Goal: Task Accomplishment & Management: Manage account settings

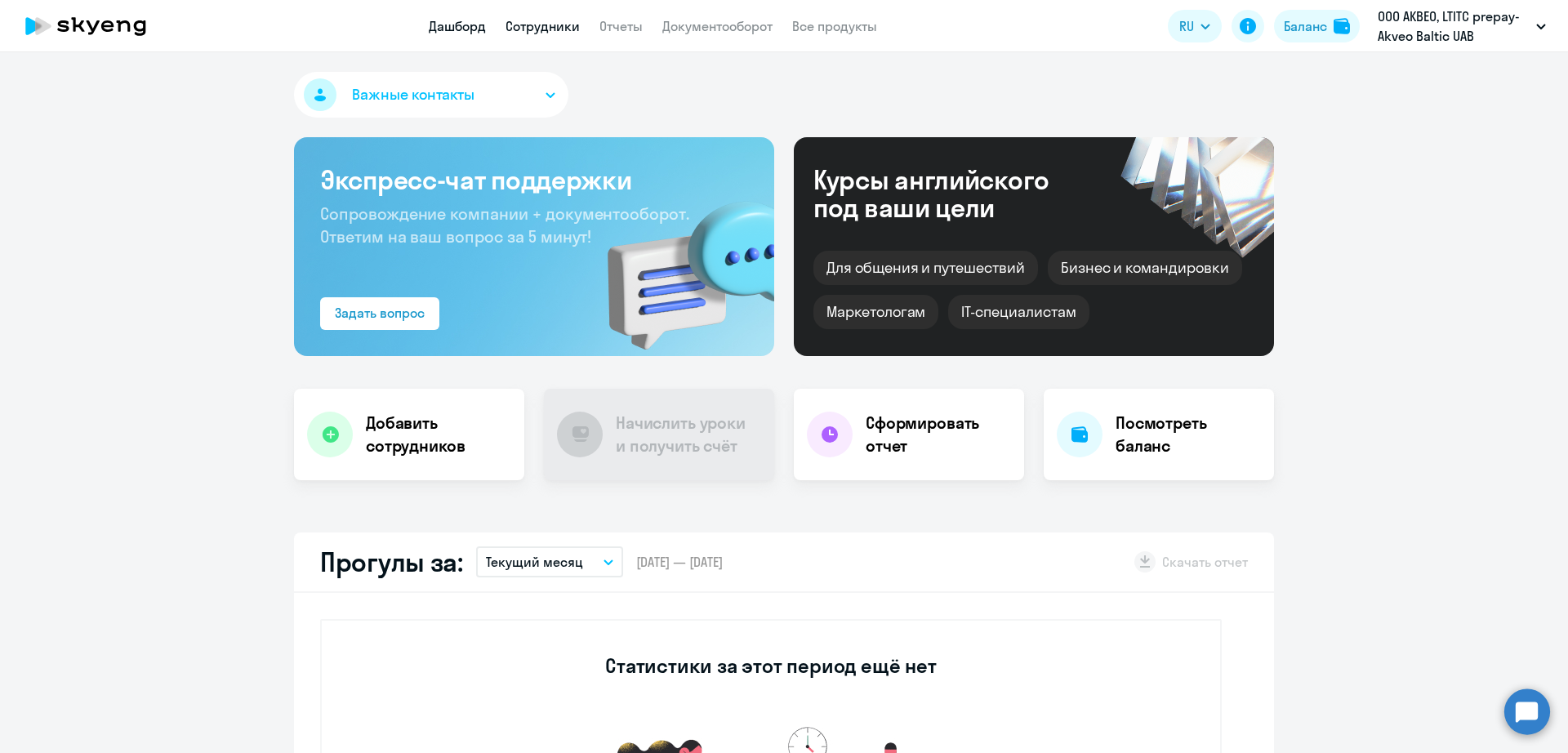
click at [533, 27] on link "Сотрудники" at bounding box center [543, 26] width 75 height 16
click at [1321, 35] on div "Баланс" at bounding box center [1305, 26] width 44 height 20
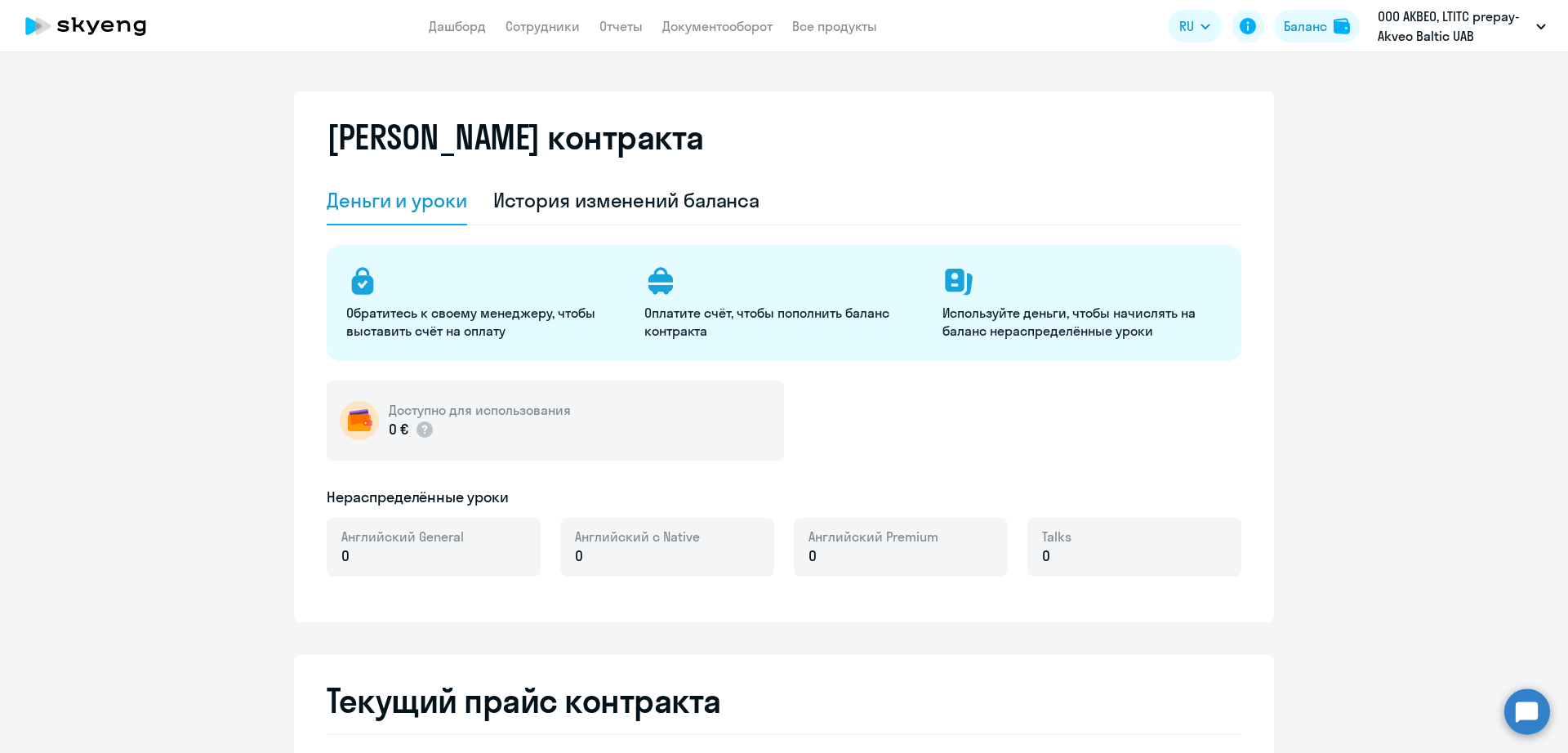
select select "english_adult_not_native_speaker"
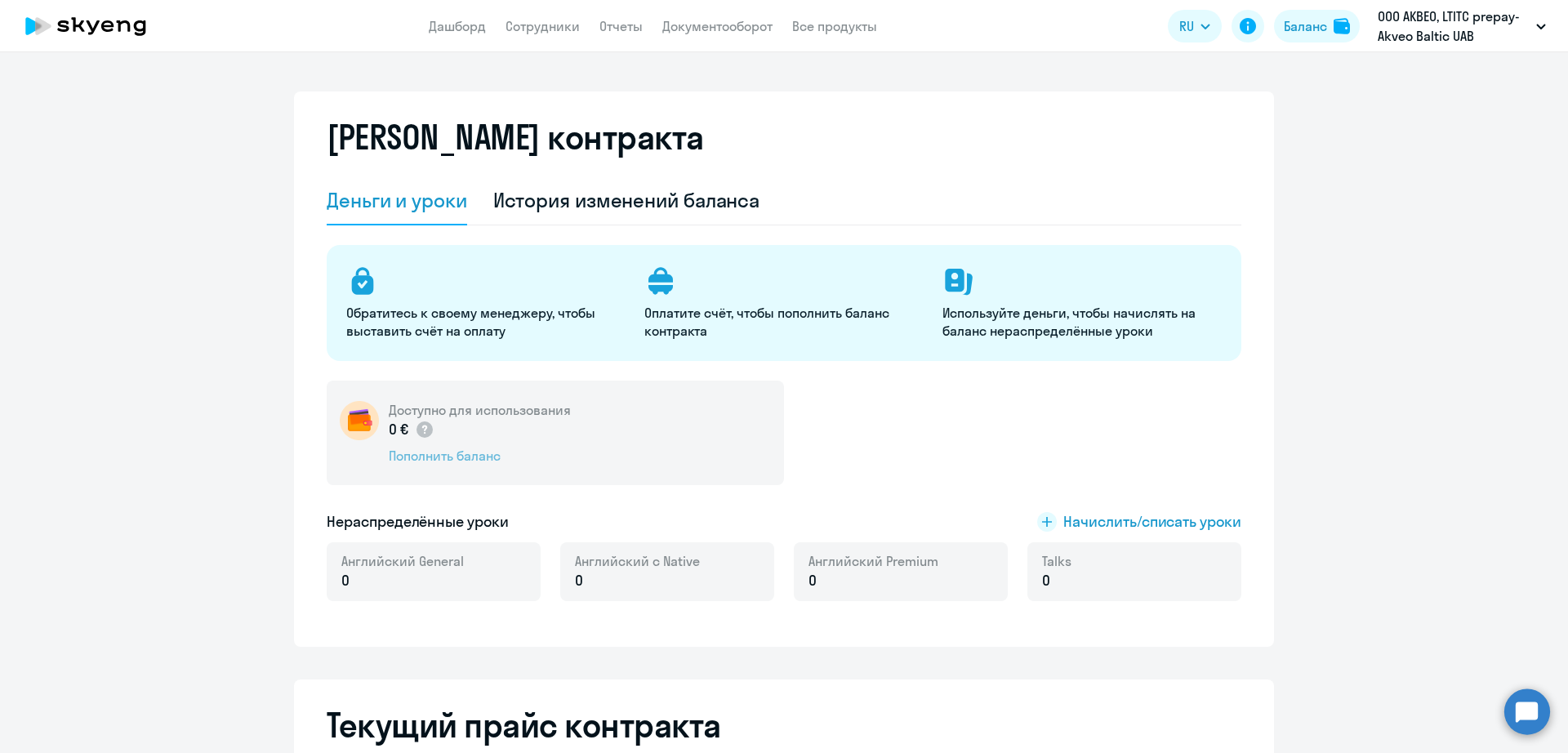
click at [443, 459] on div "Пополнить баланс" at bounding box center [480, 456] width 182 height 18
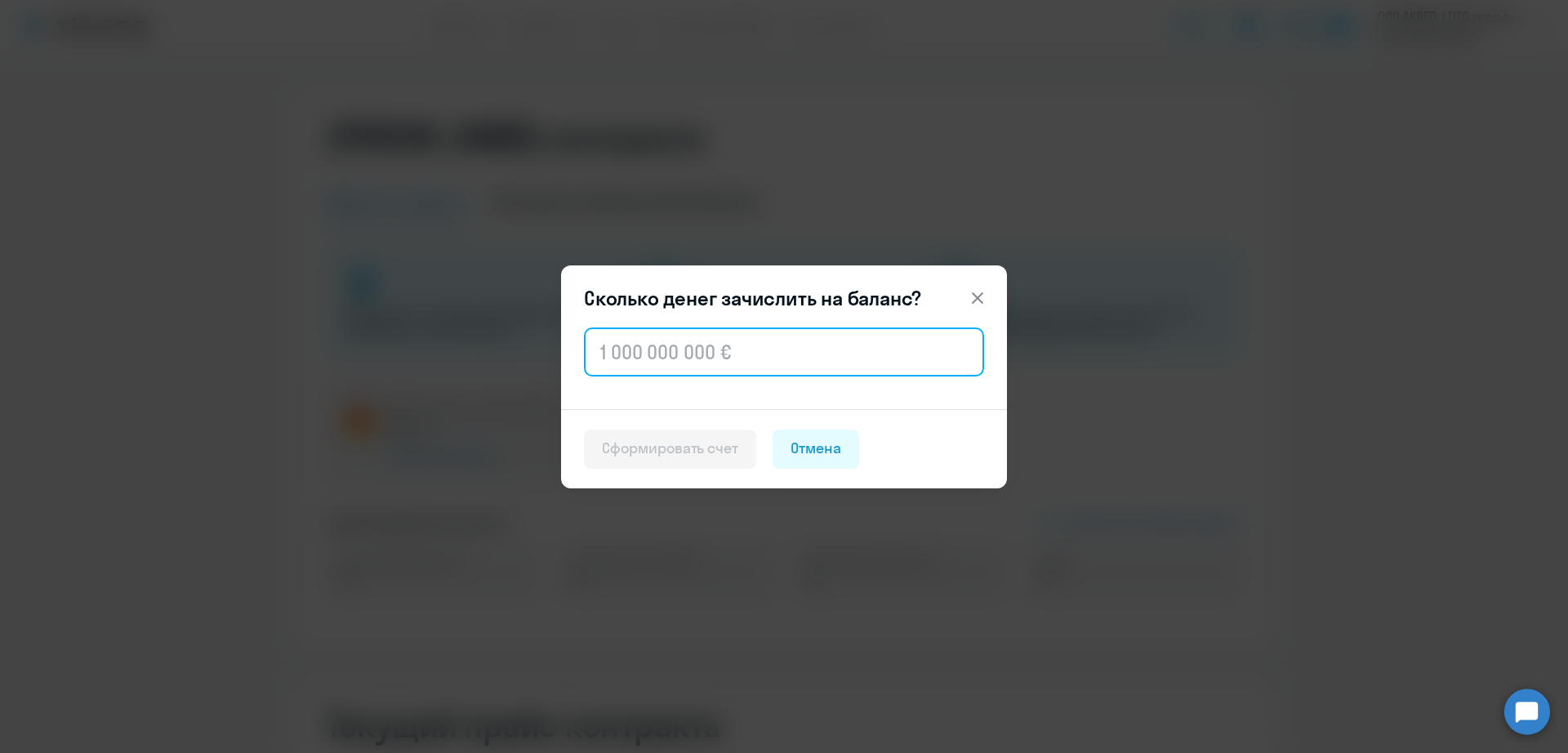
click at [725, 370] on input "text" at bounding box center [784, 352] width 400 height 49
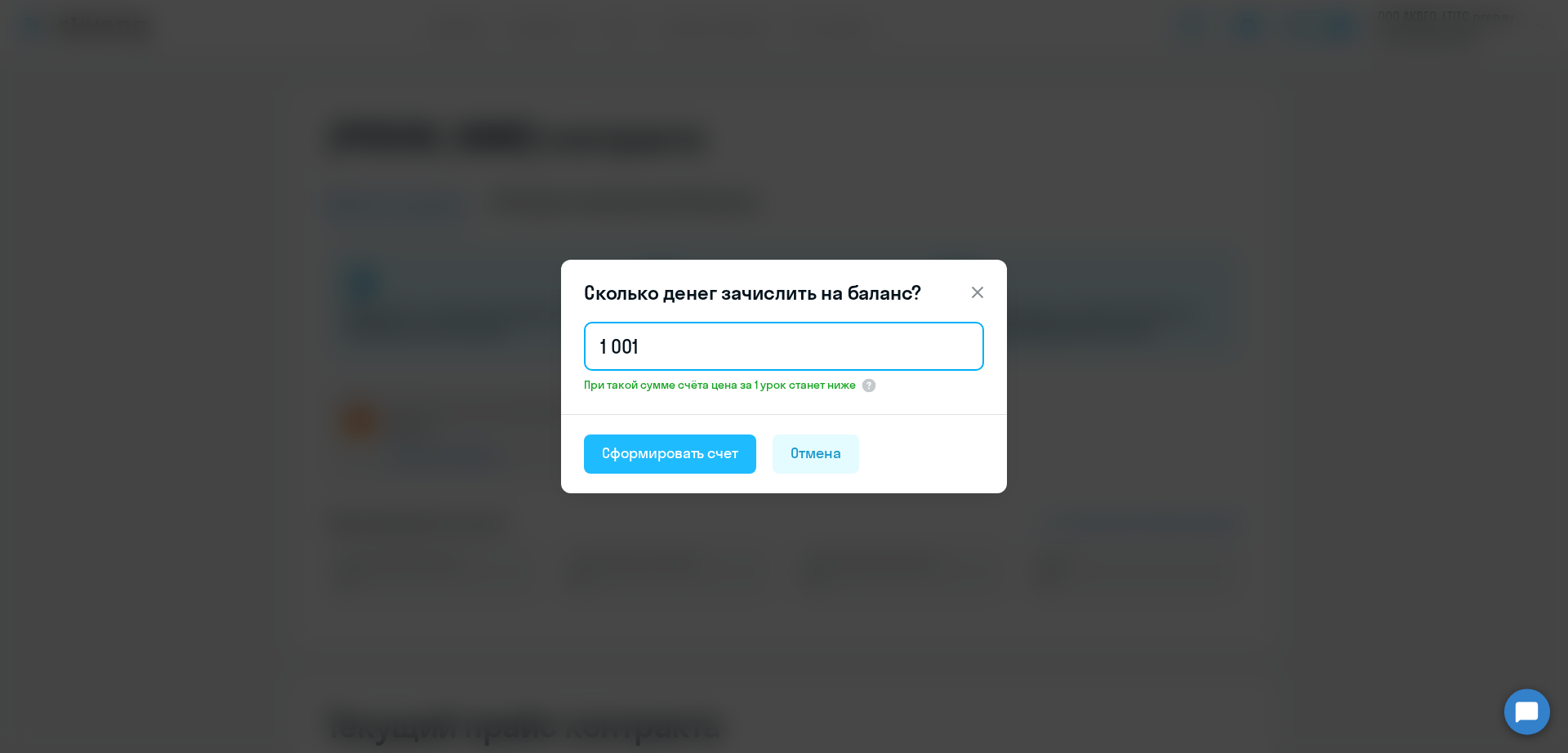
type input "1 001"
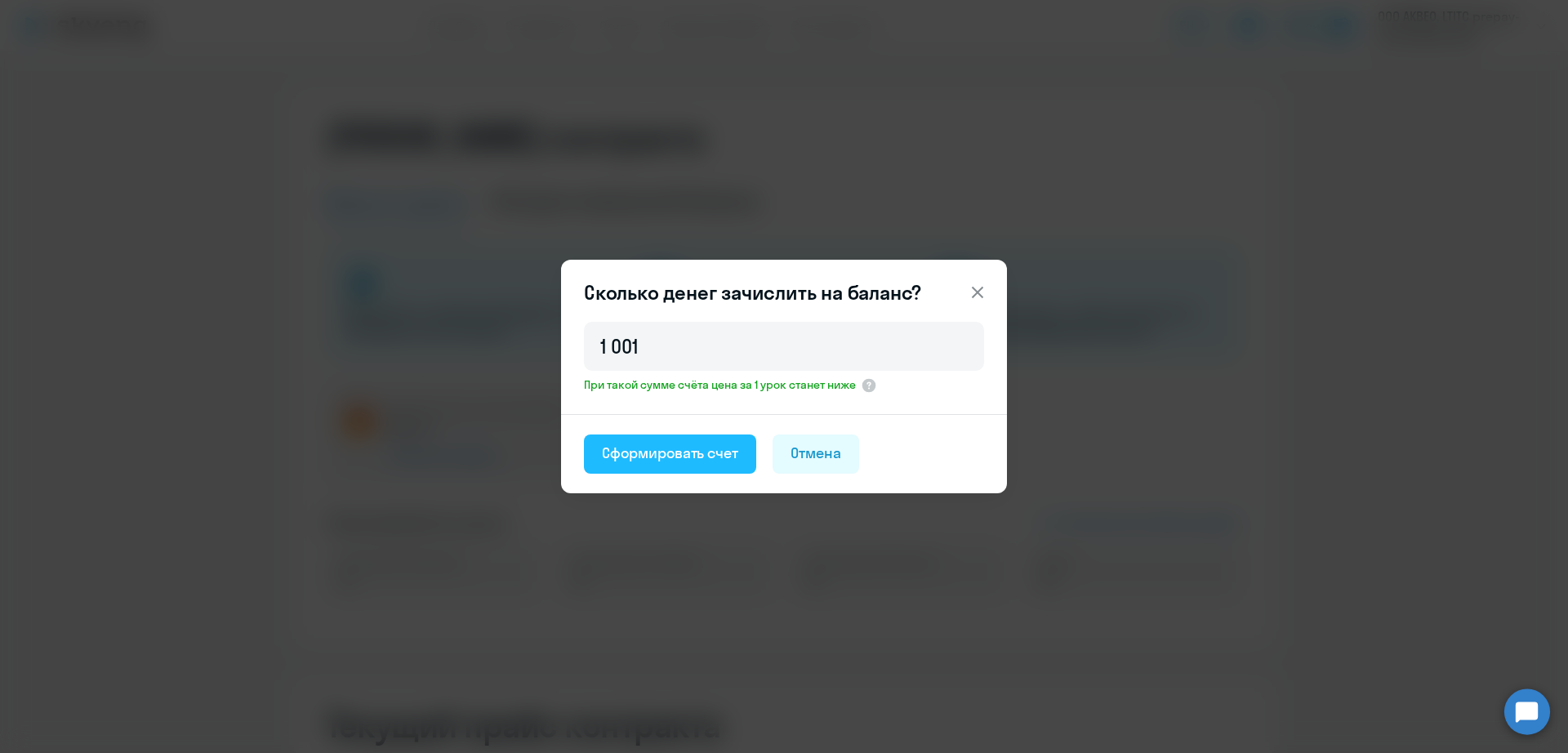
click at [707, 461] on div "Сформировать счет" at bounding box center [670, 453] width 137 height 21
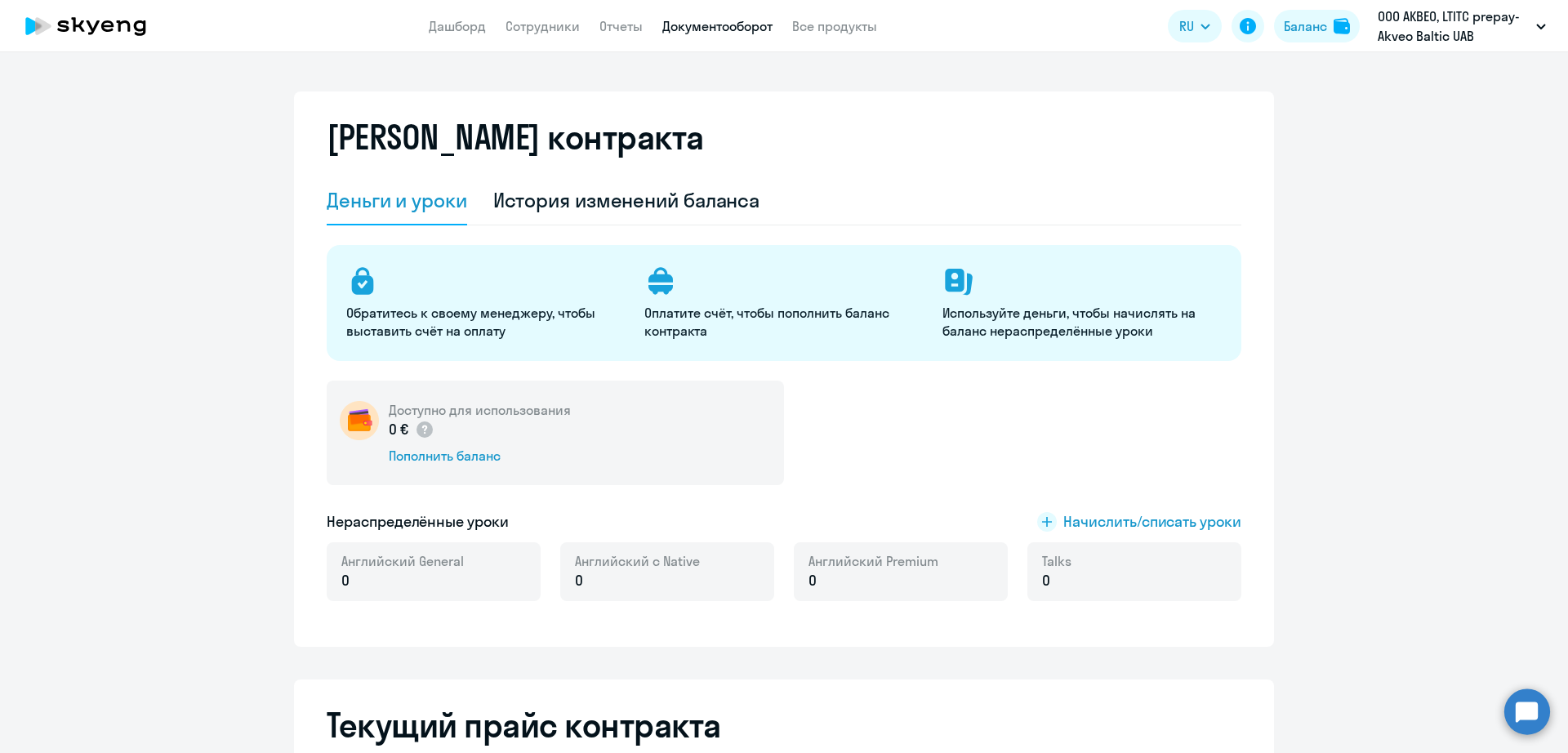
click at [739, 25] on link "Документооборот" at bounding box center [718, 26] width 110 height 16
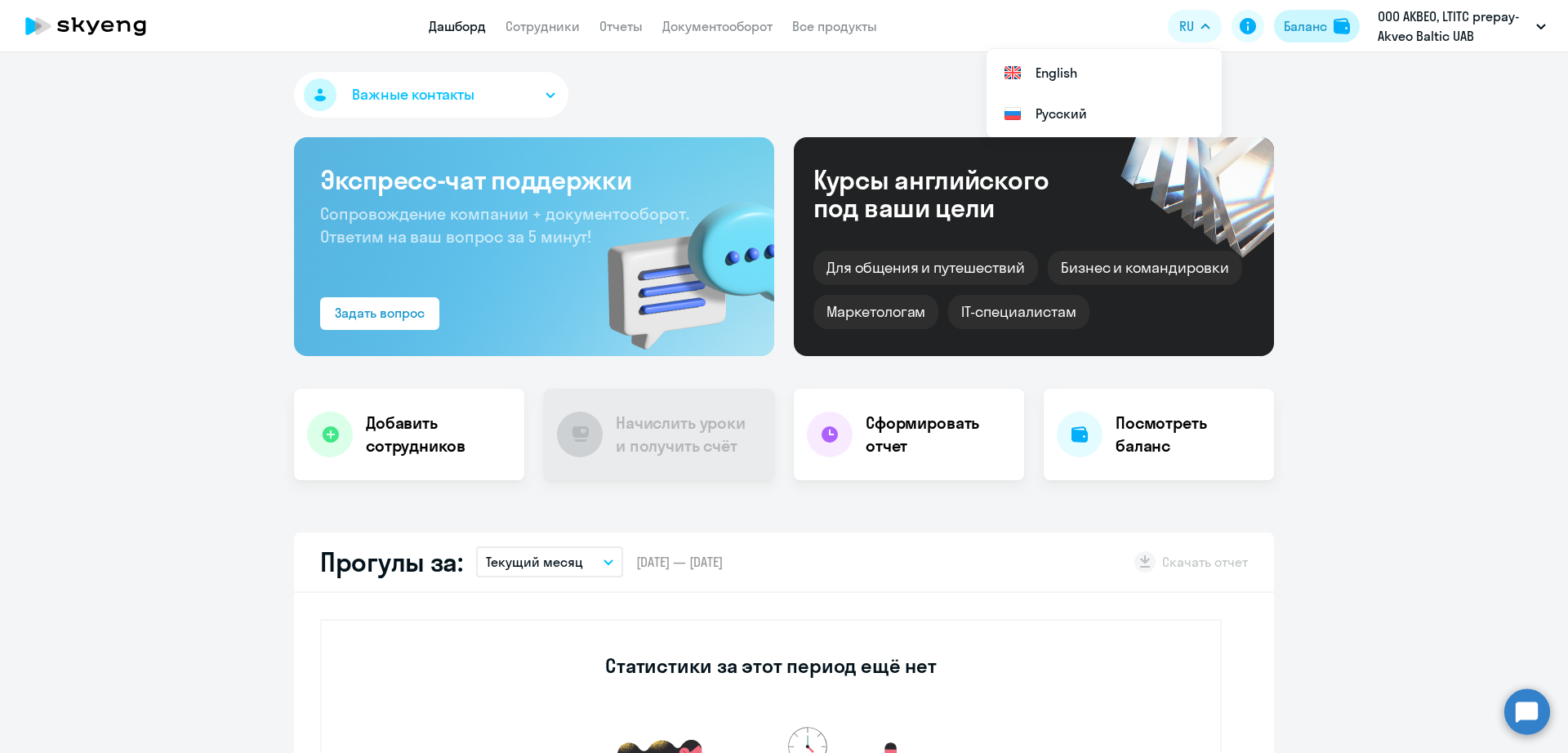
click at [1318, 34] on div "Баланс" at bounding box center [1305, 26] width 44 height 20
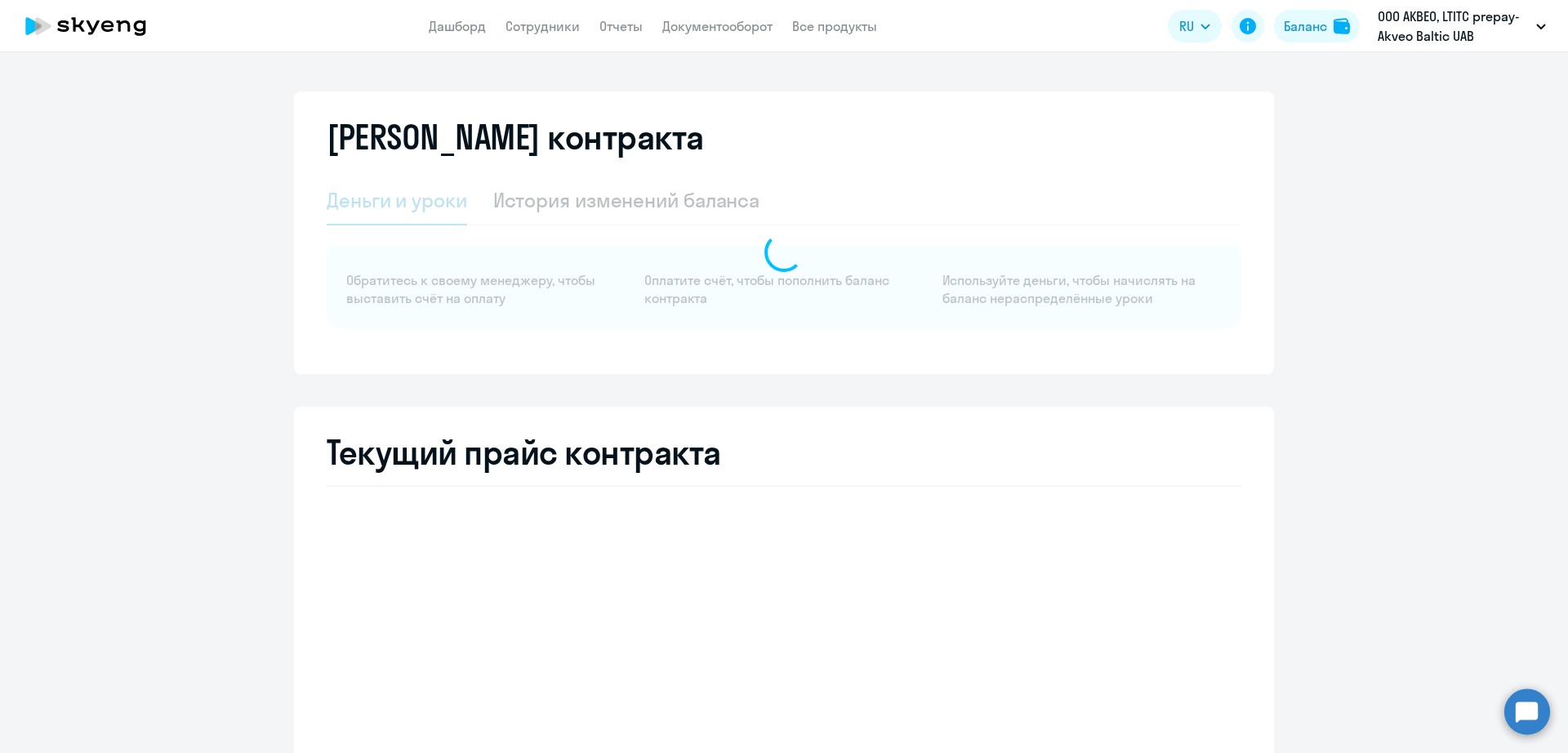
select select "english_adult_not_native_speaker"
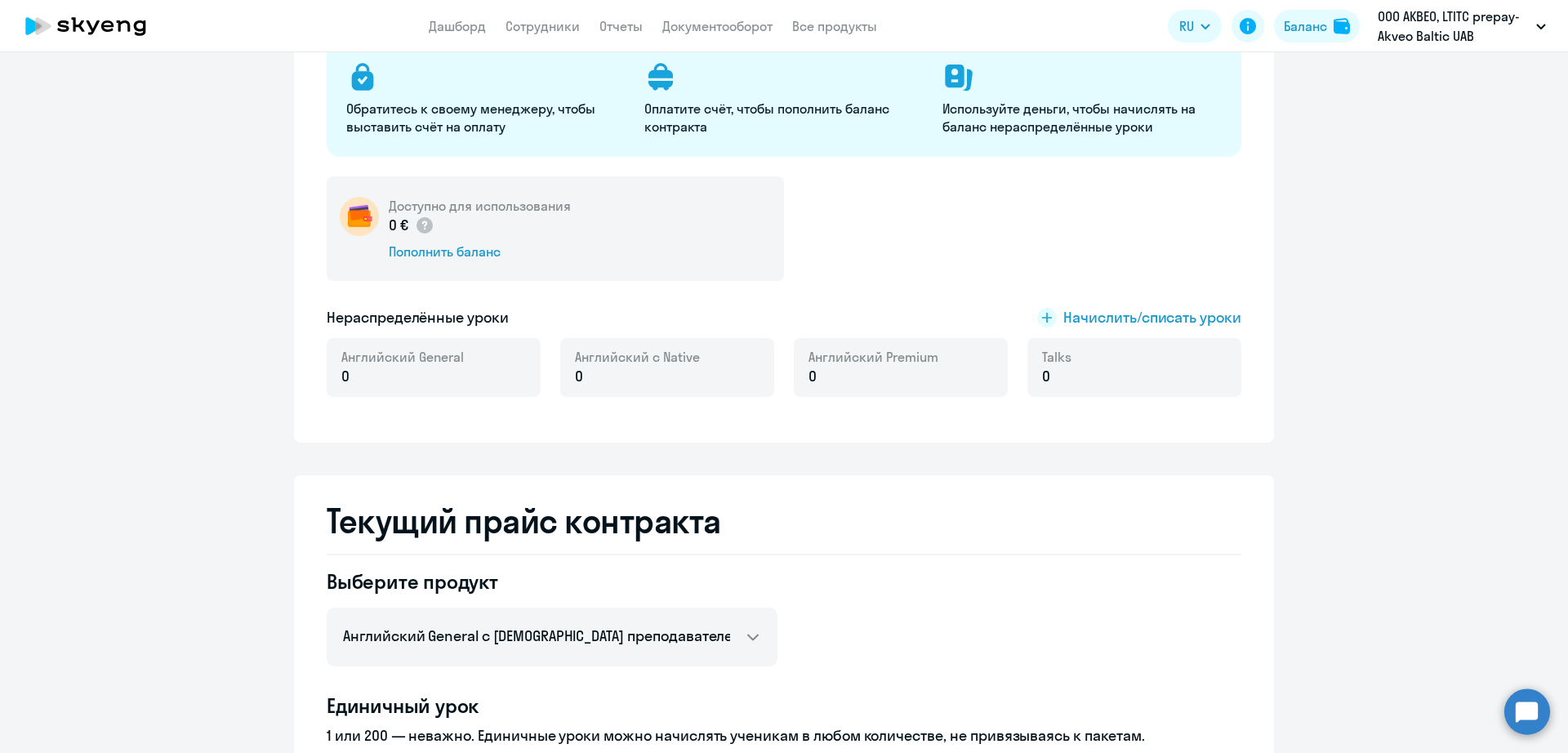
scroll to position [511, 0]
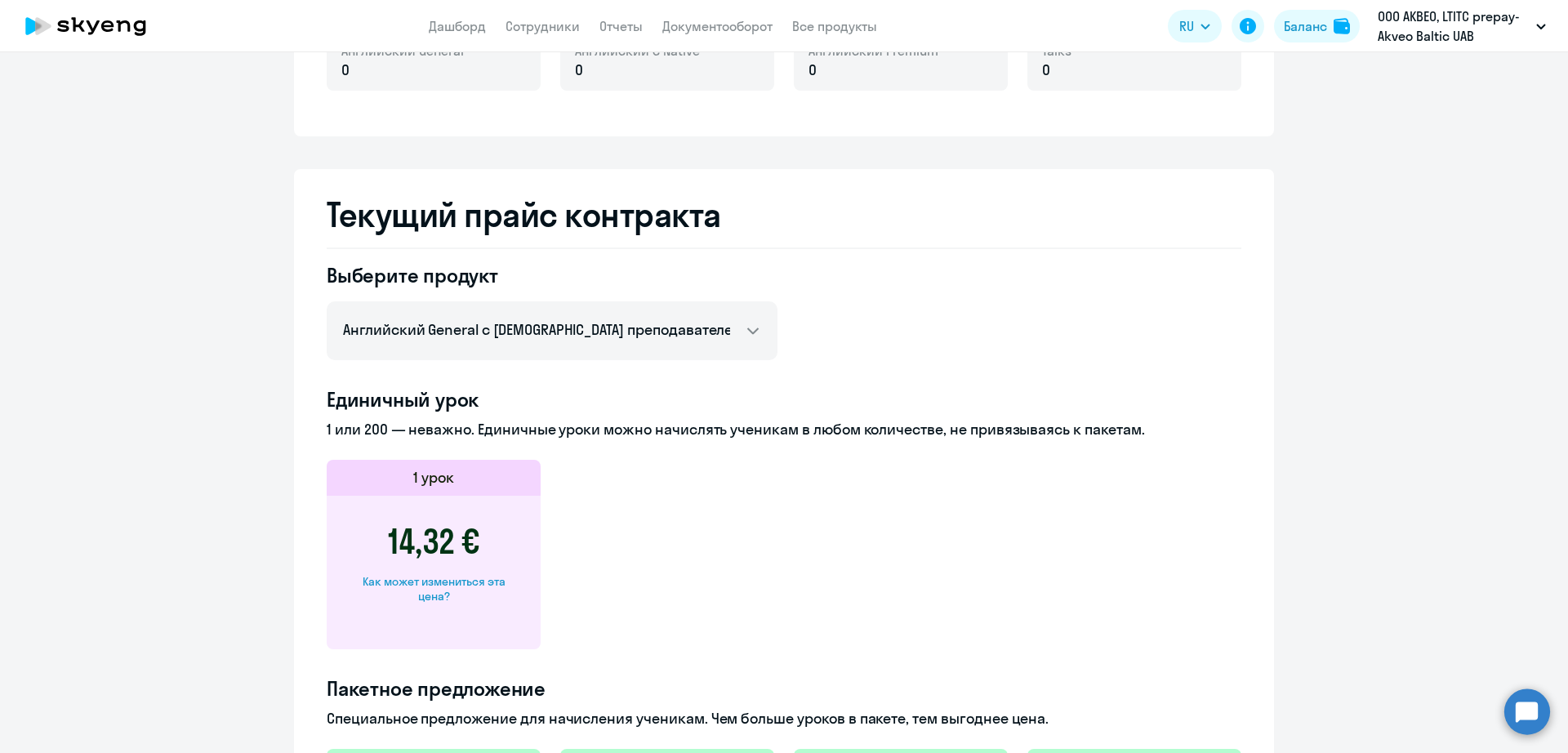
click at [479, 571] on div "14,32 € Как может измениться эта цена?" at bounding box center [434, 572] width 214 height 154
click at [482, 588] on div "Как может измениться эта цена?" at bounding box center [434, 588] width 162 height 29
select select "english_adult_not_native_speaker"
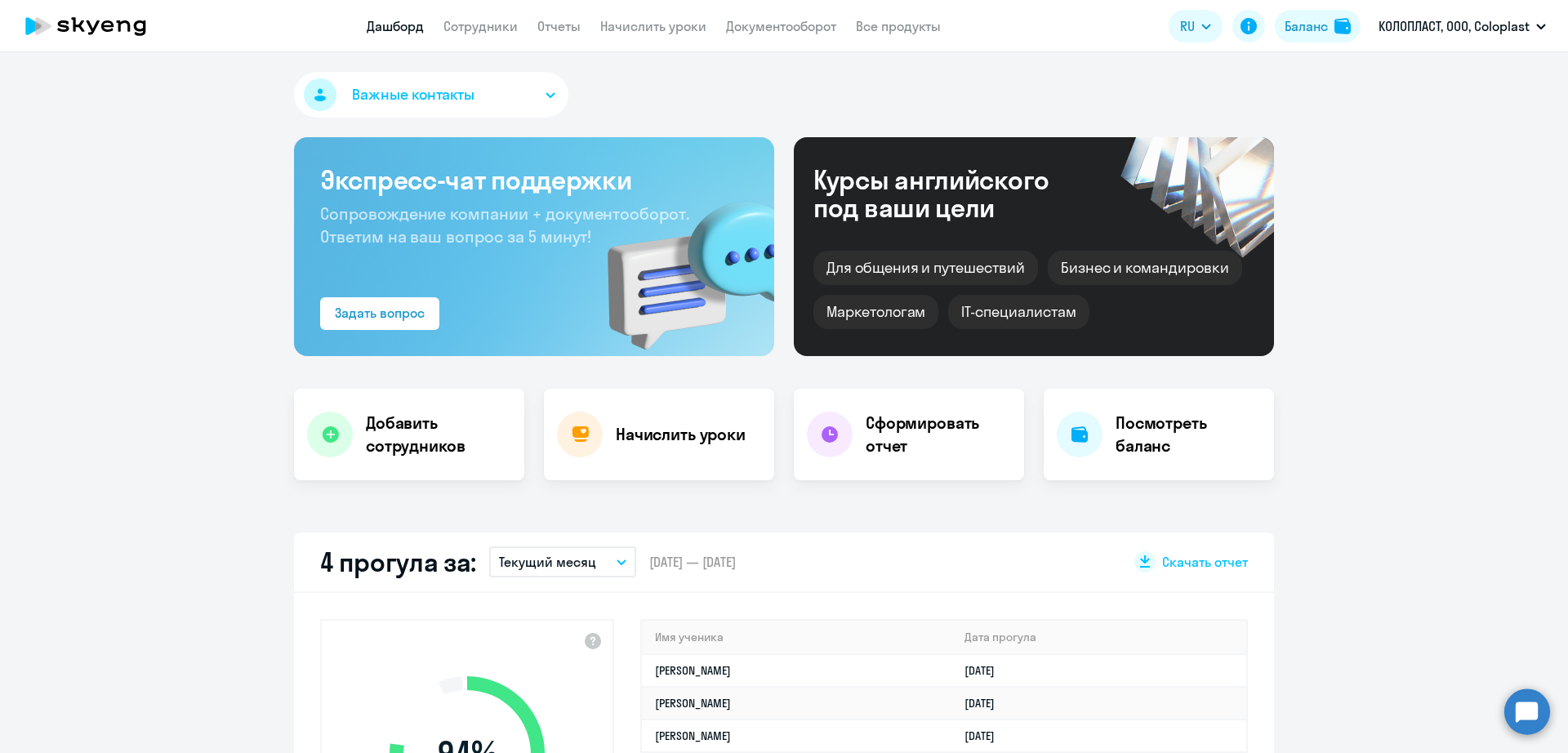
select select "30"
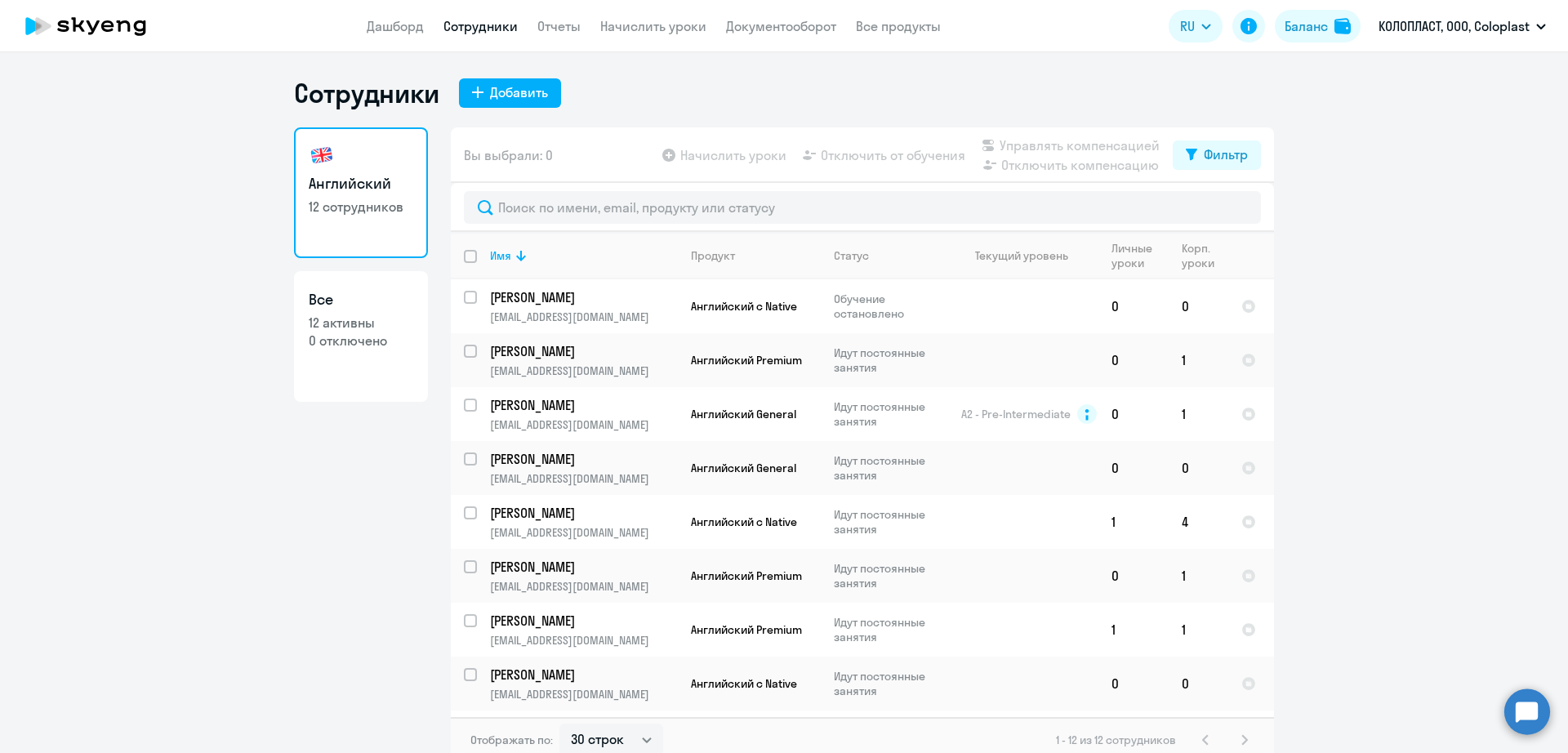
click at [630, 36] on app-header "Дашборд Сотрудники Отчеты Начислить уроки Документооборот Все продукты Дашборд …" at bounding box center [784, 26] width 1568 height 52
click at [632, 27] on link "Начислить уроки" at bounding box center [654, 26] width 107 height 16
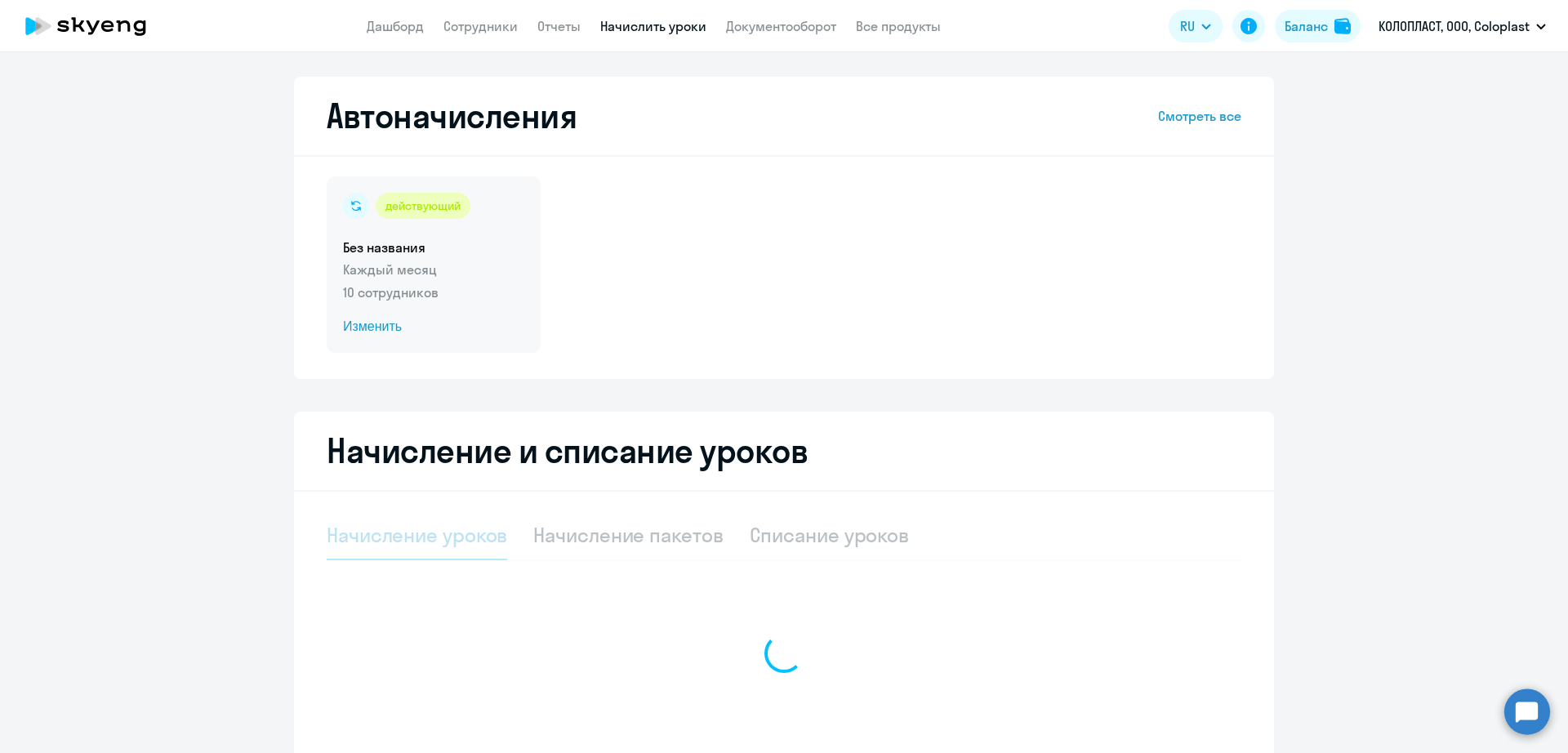
select select "10"
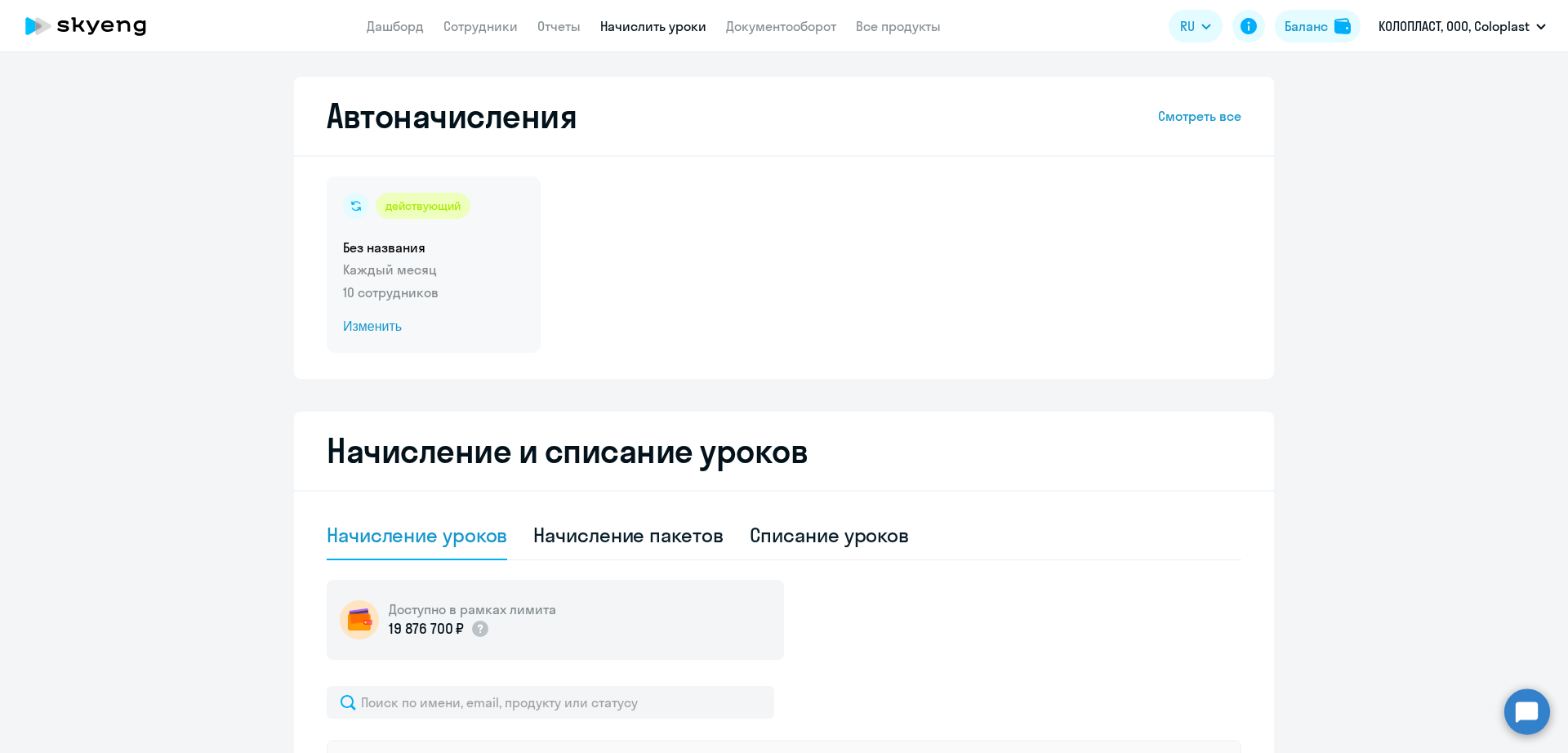
click at [424, 308] on div "действующий Без названия Каждый месяц 10 сотрудников Изменить" at bounding box center [434, 265] width 214 height 177
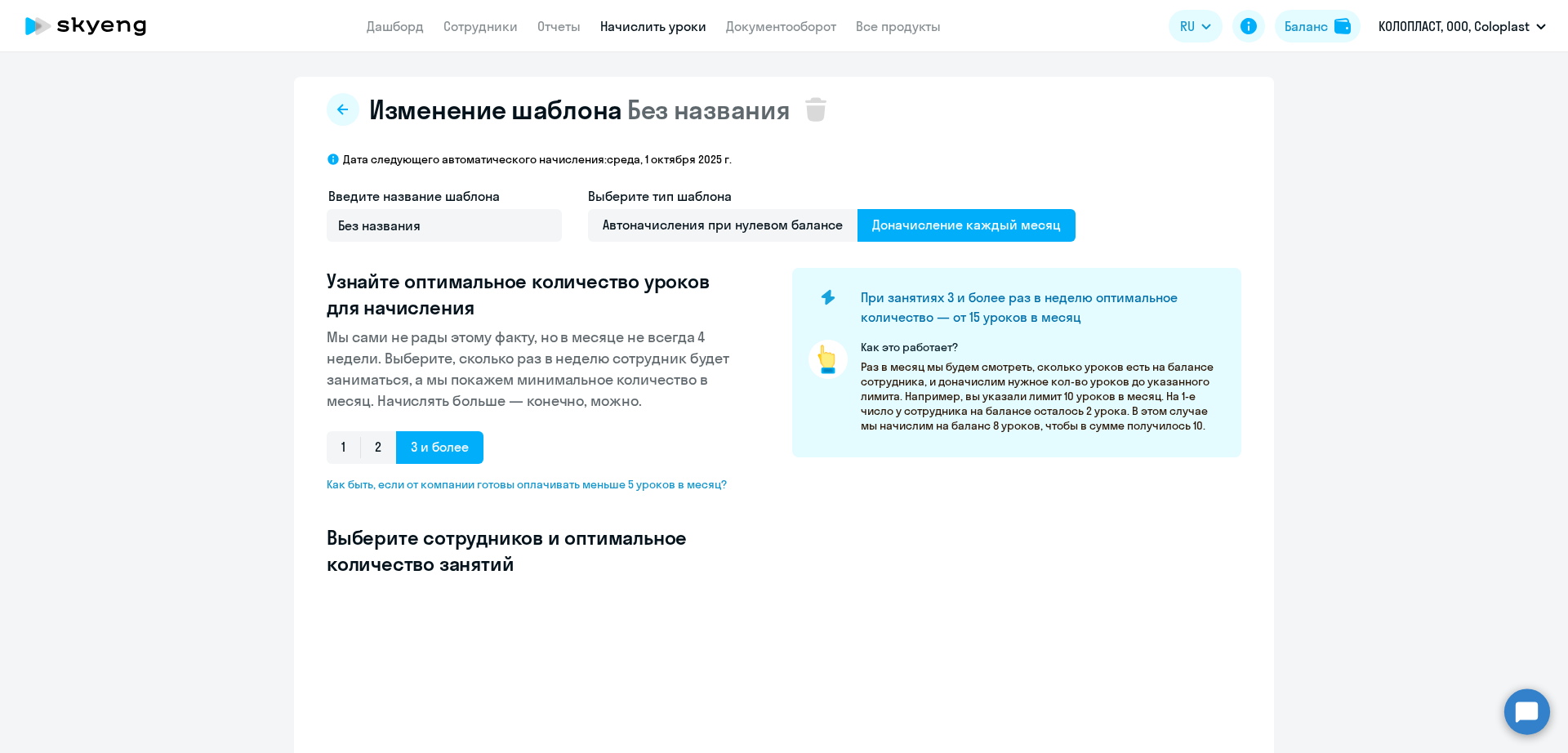
select select "10"
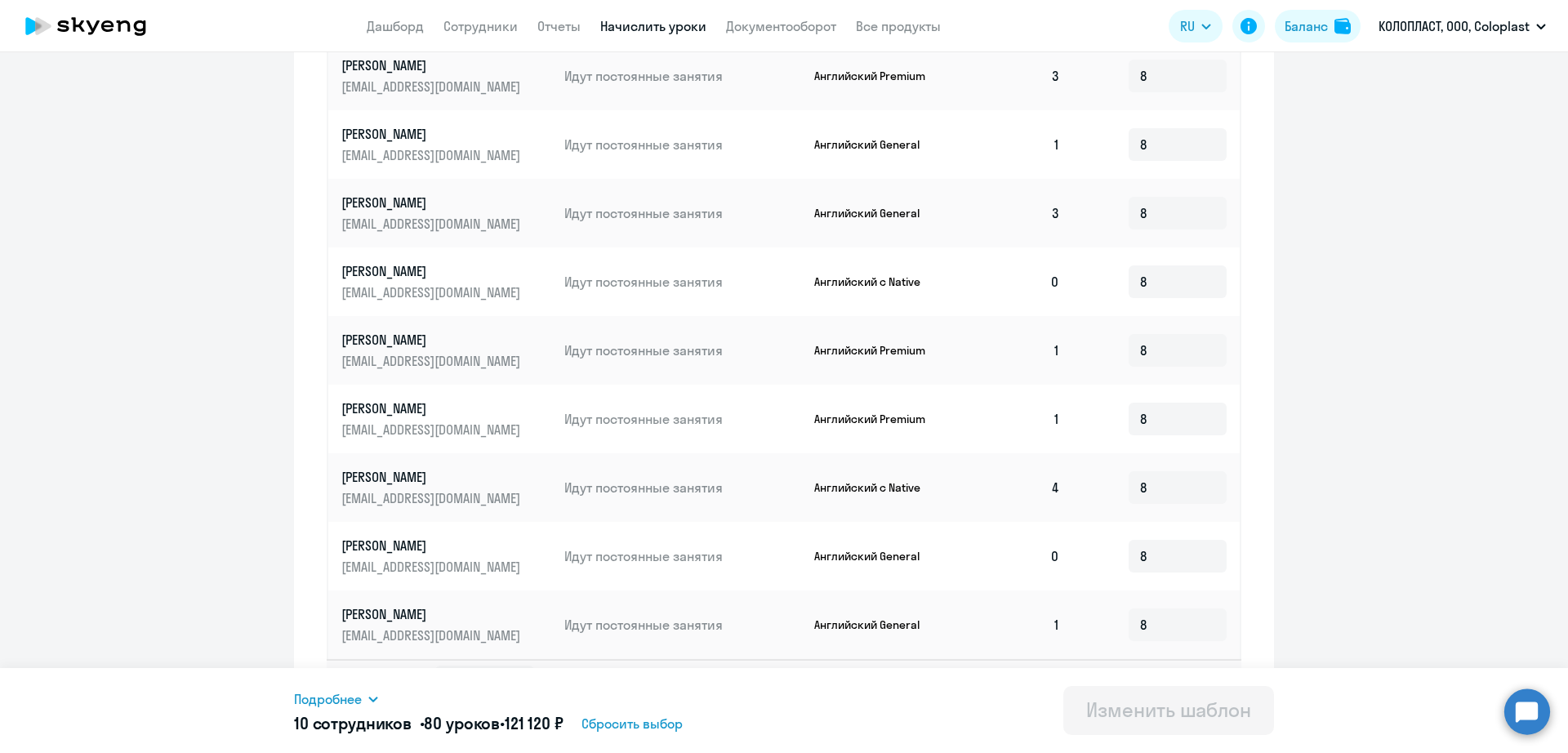
scroll to position [764, 0]
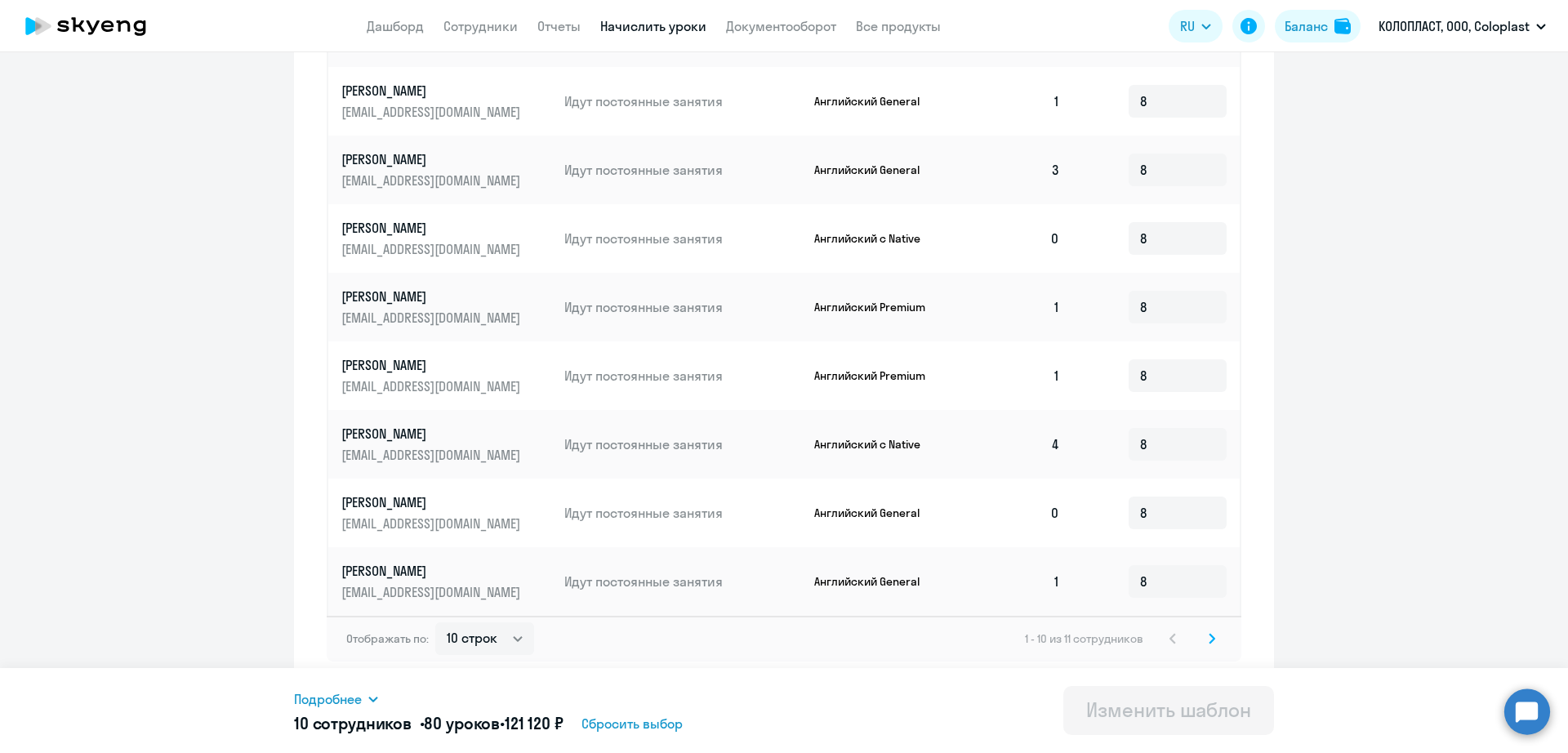
click at [1193, 637] on div "1 - 10 из 11 сотрудников" at bounding box center [1124, 638] width 197 height 20
click at [1202, 645] on svg-icon at bounding box center [1212, 638] width 20 height 20
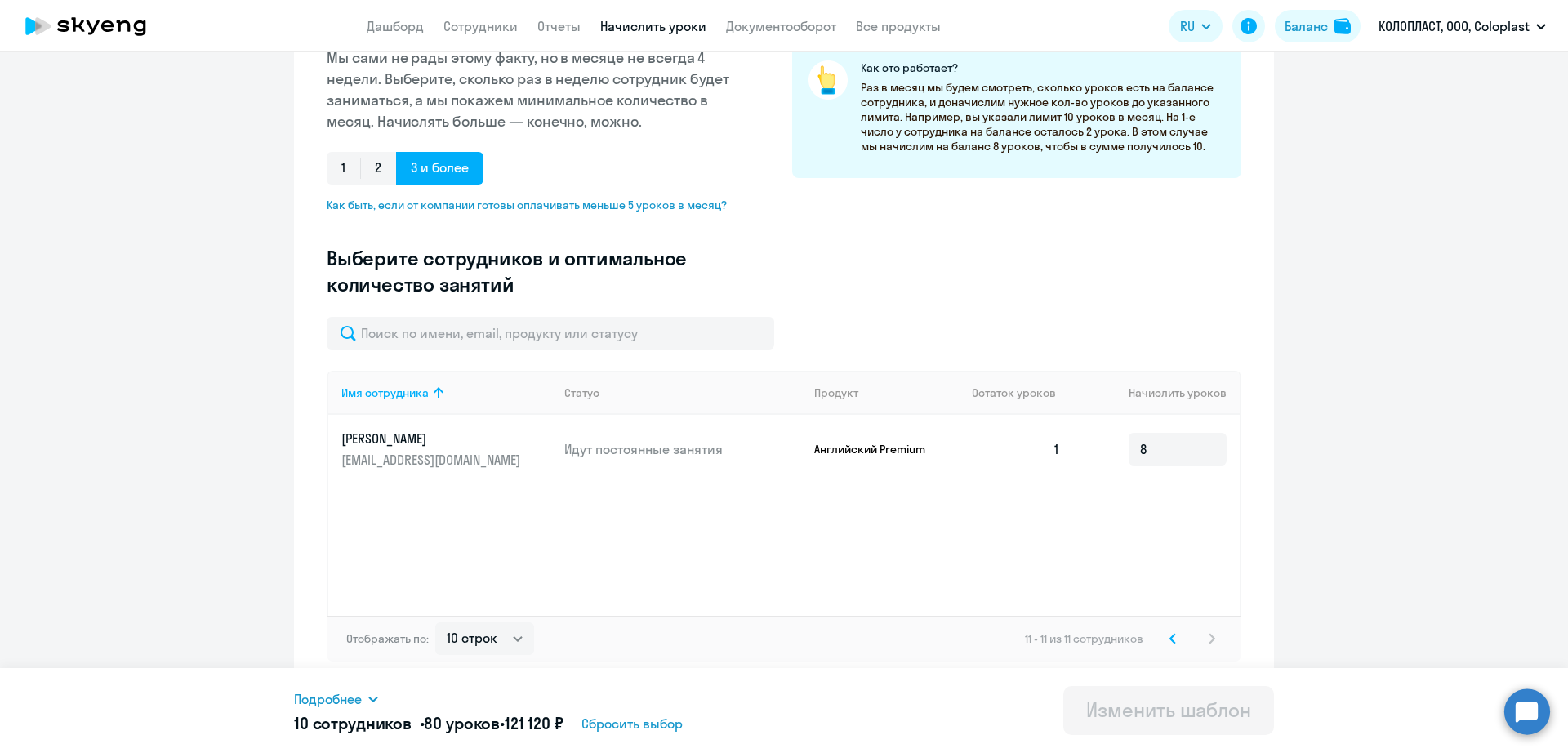
scroll to position [279, 0]
click at [1169, 641] on svg-icon at bounding box center [1173, 638] width 20 height 20
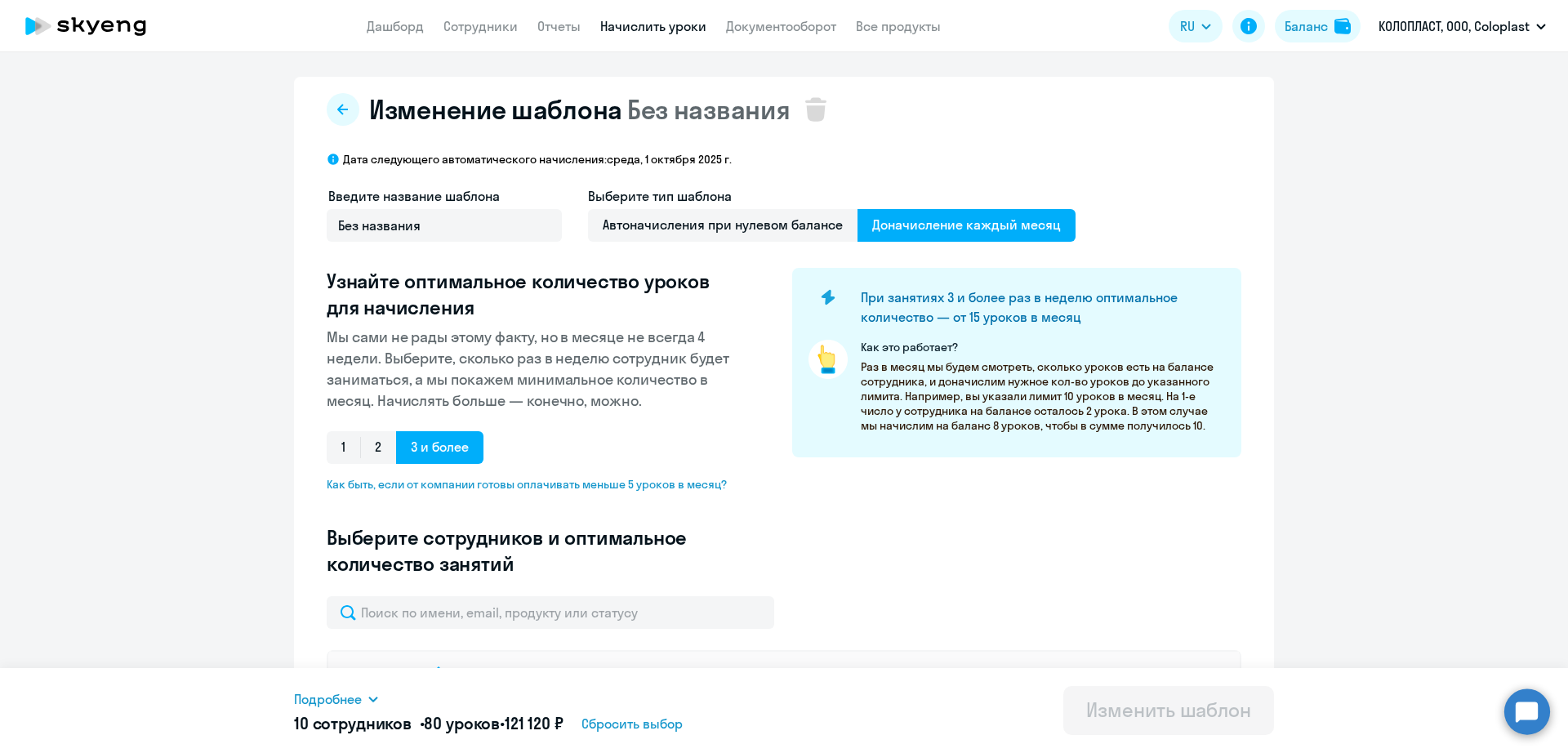
scroll to position [408, 0]
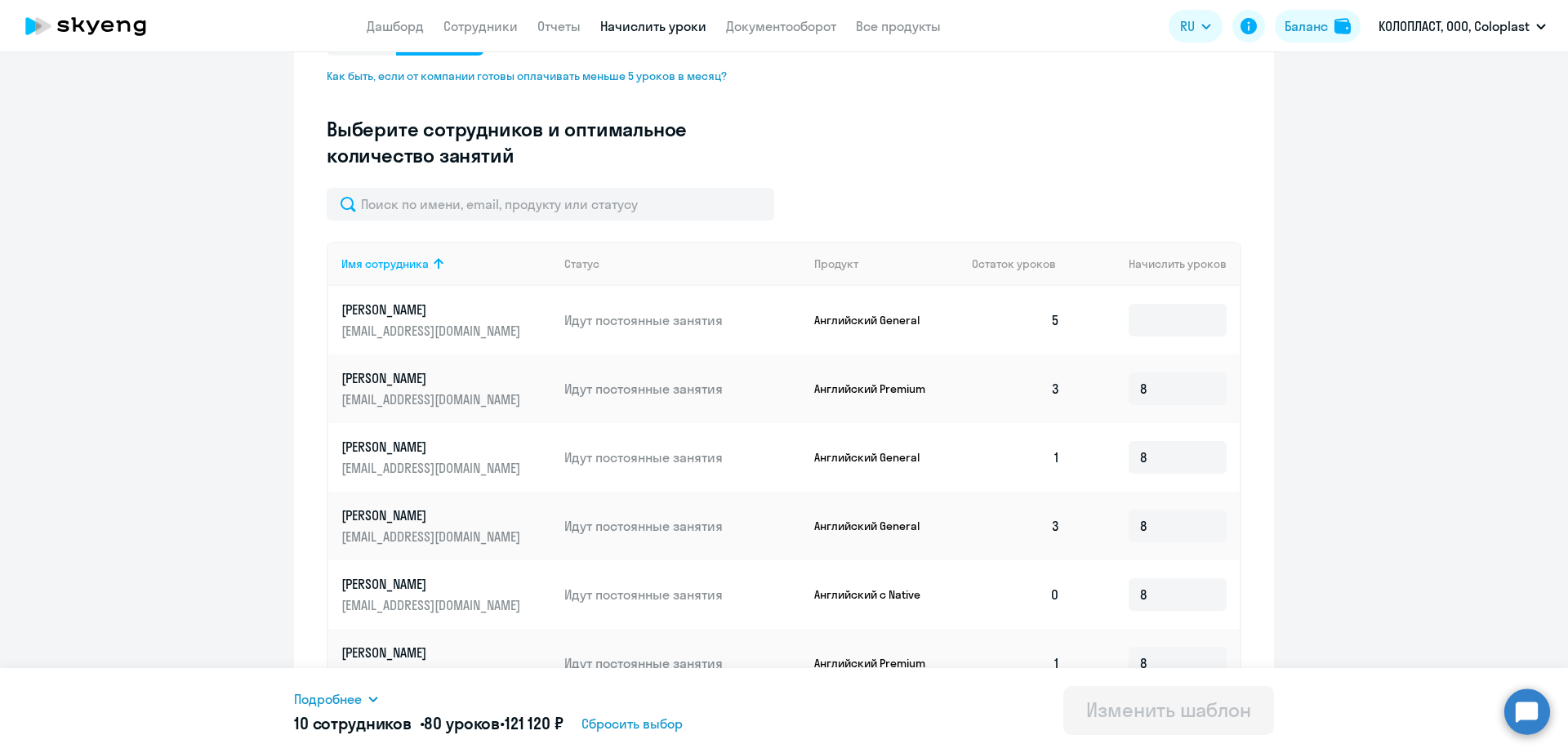
click at [443, 329] on p "[EMAIL_ADDRESS][DOMAIN_NAME]" at bounding box center [433, 330] width 183 height 18
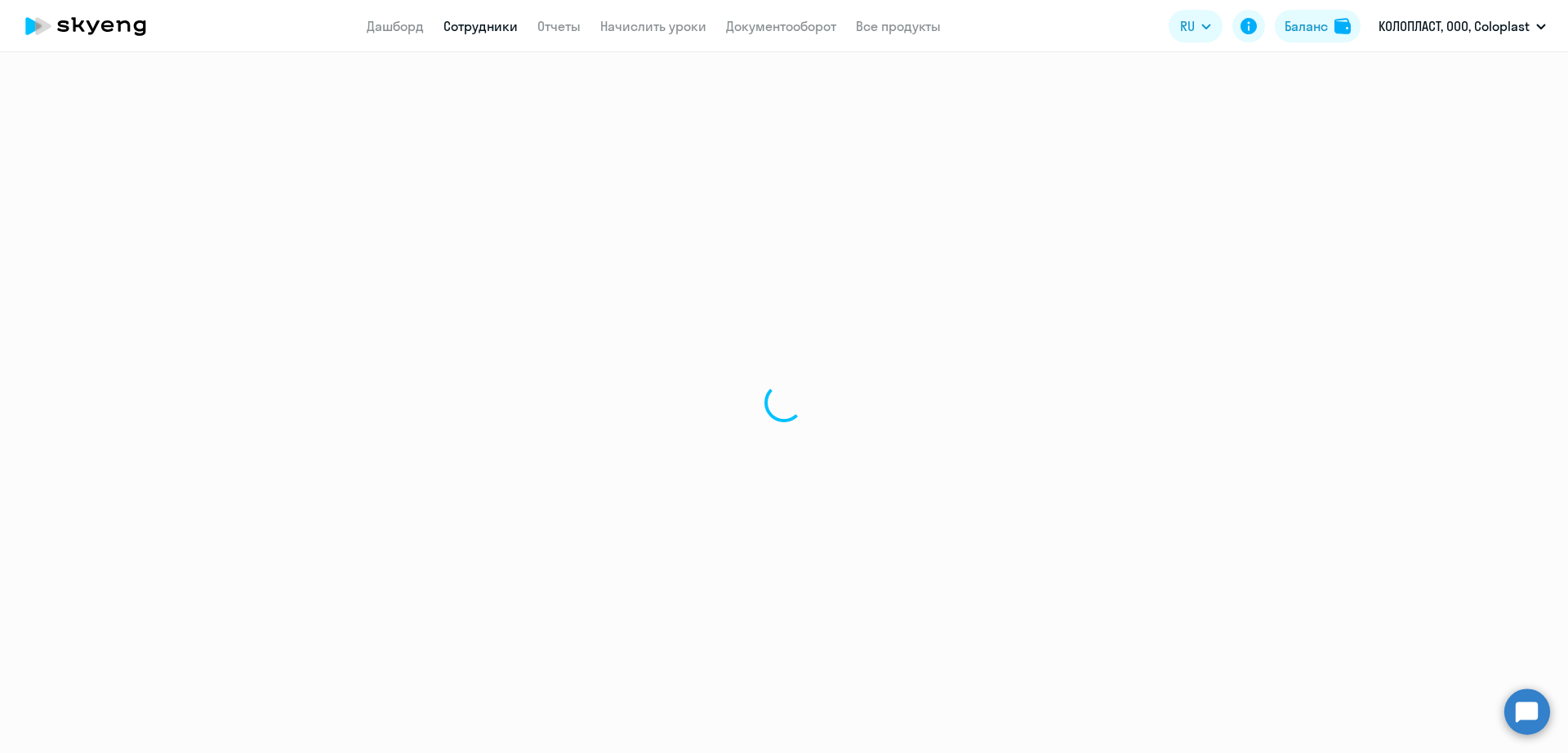
select select "english"
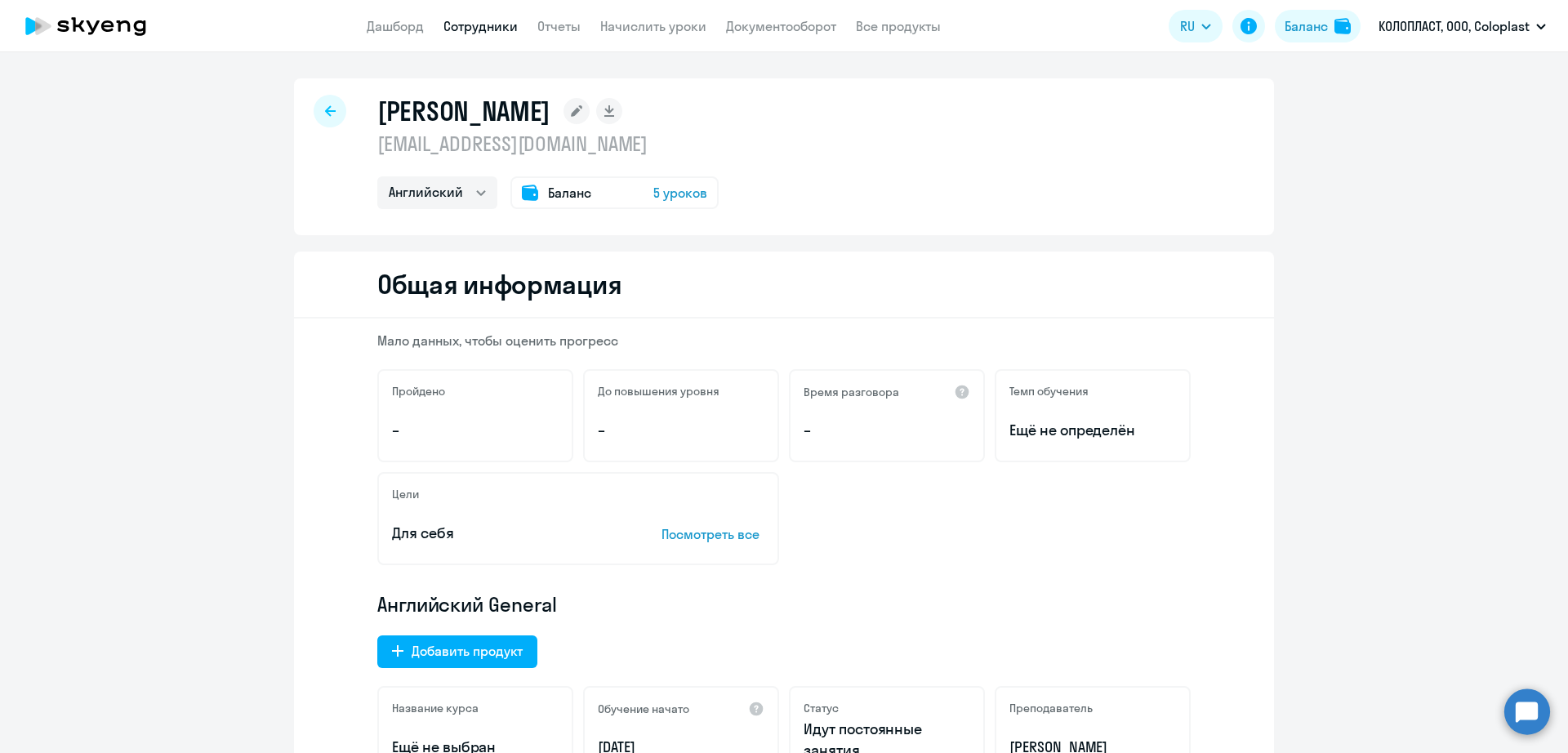
click at [492, 149] on p "[EMAIL_ADDRESS][DOMAIN_NAME]" at bounding box center [548, 143] width 341 height 26
copy p "[EMAIL_ADDRESS][DOMAIN_NAME]"
click at [467, 31] on link "Сотрудники" at bounding box center [481, 26] width 75 height 16
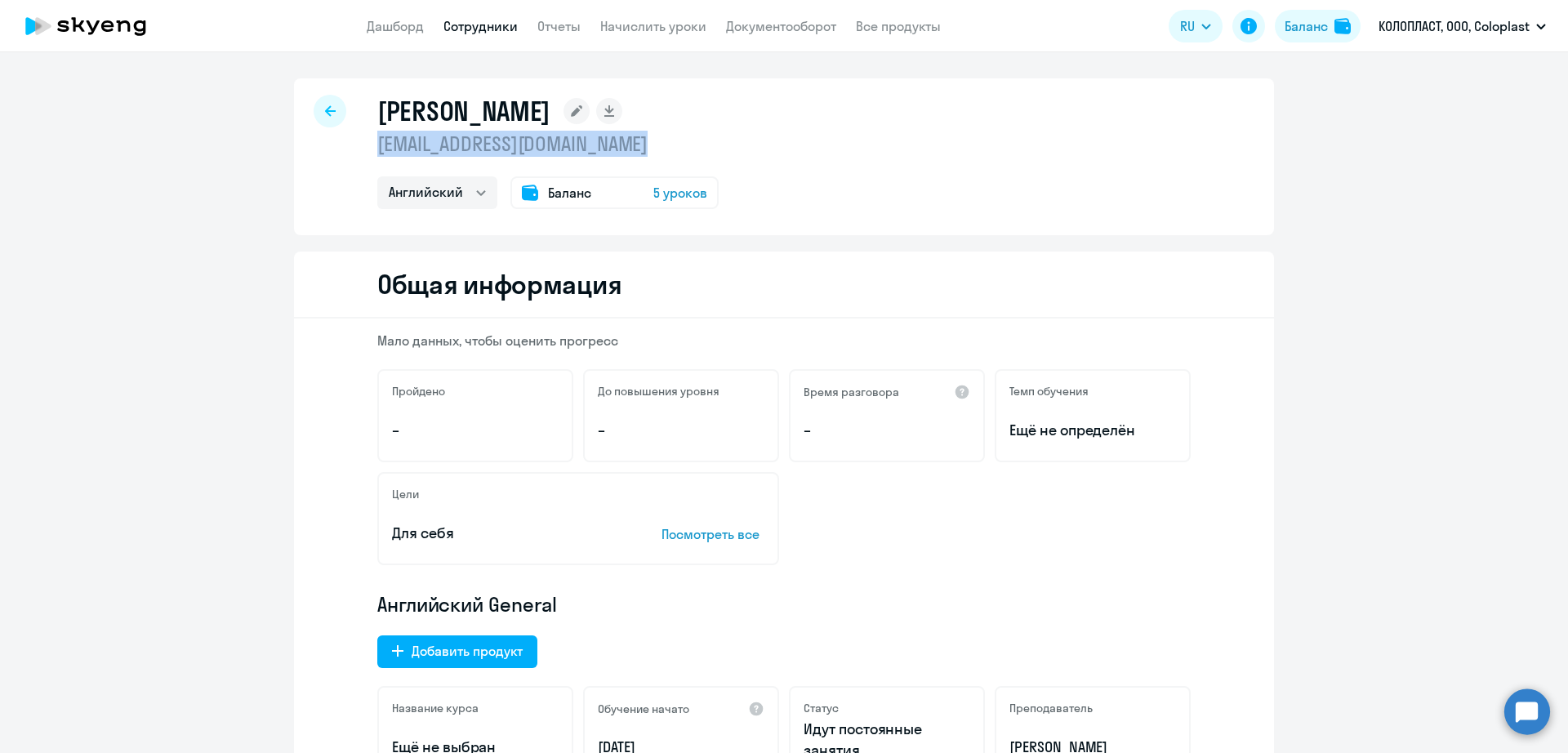
select select "30"
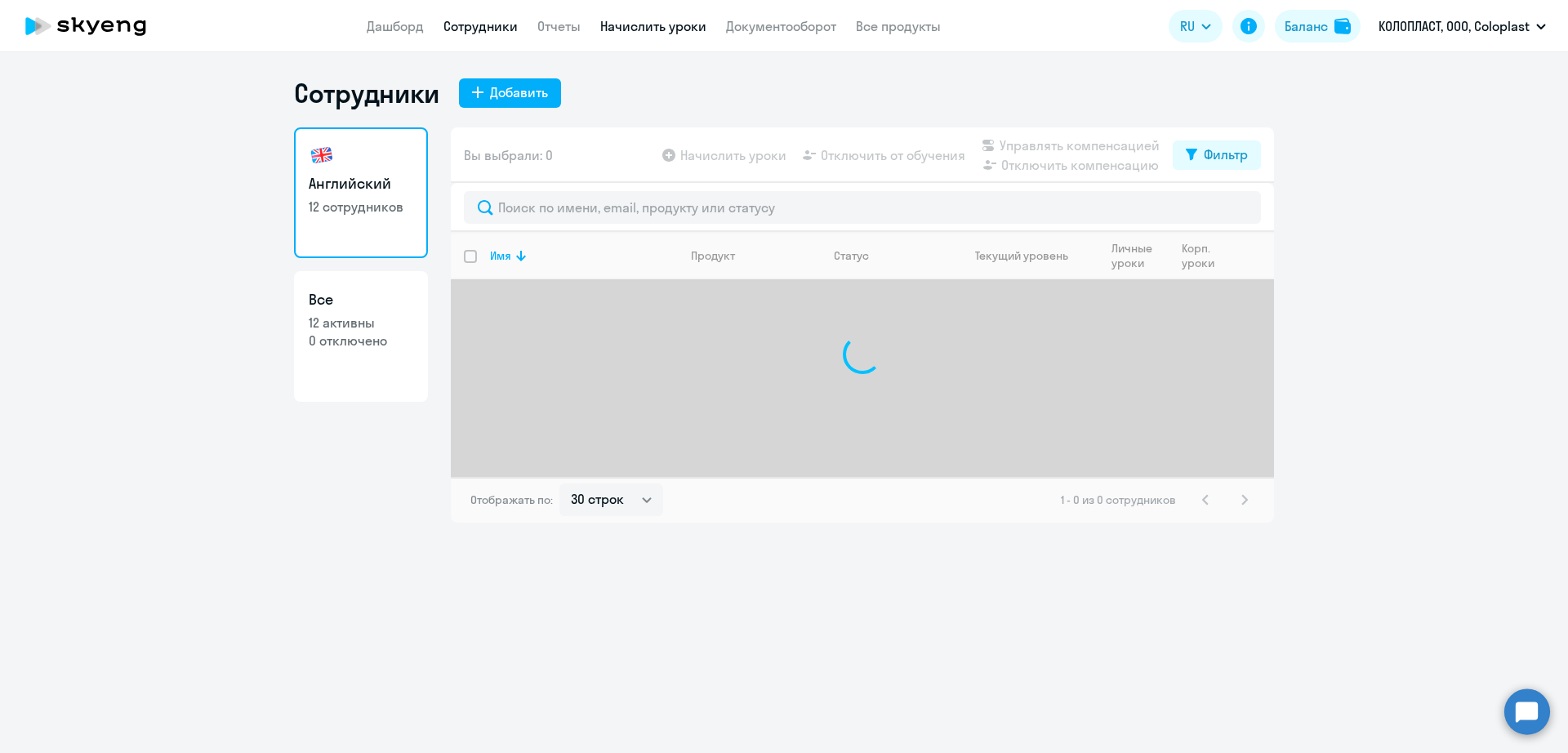
click at [634, 31] on link "Начислить уроки" at bounding box center [654, 26] width 107 height 16
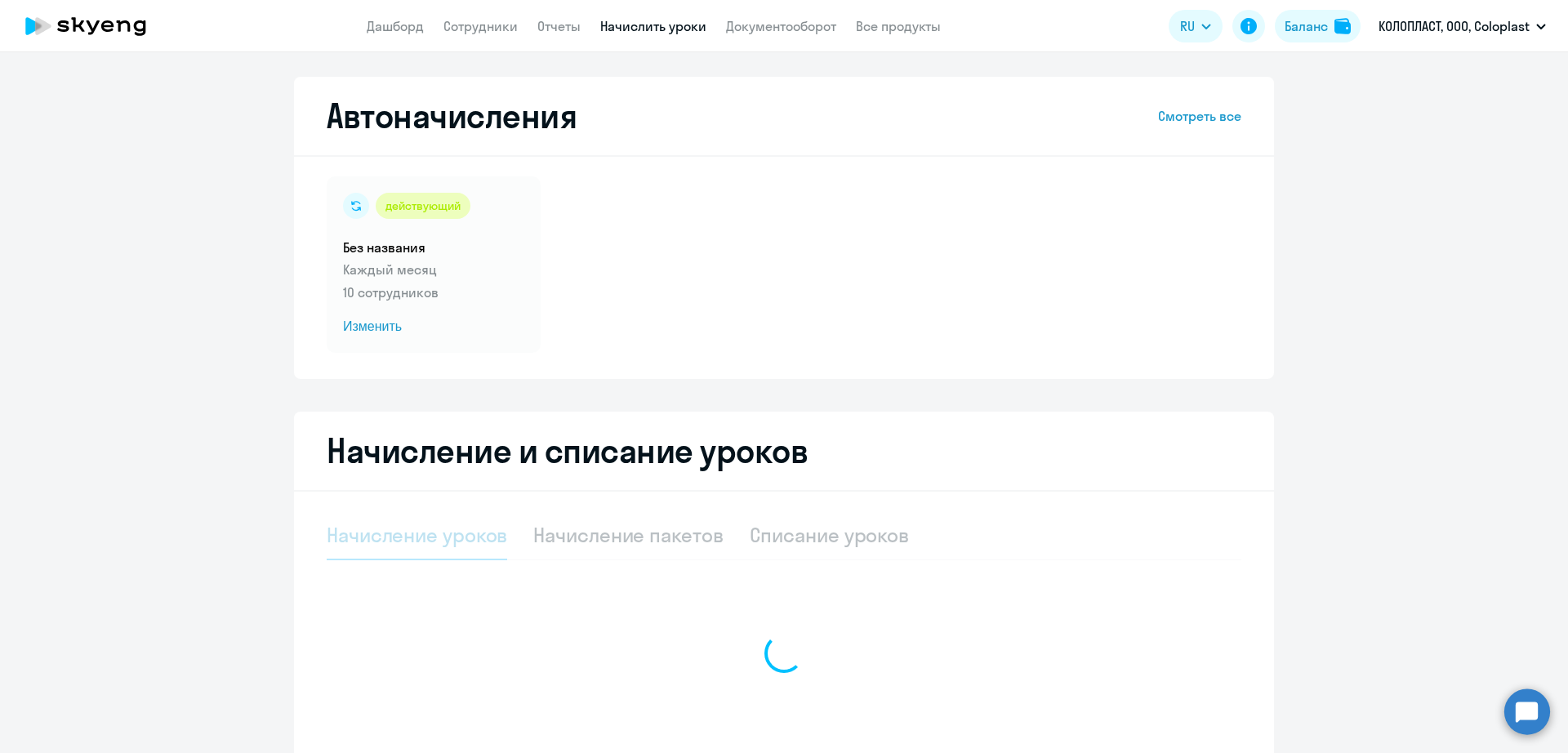
select select "10"
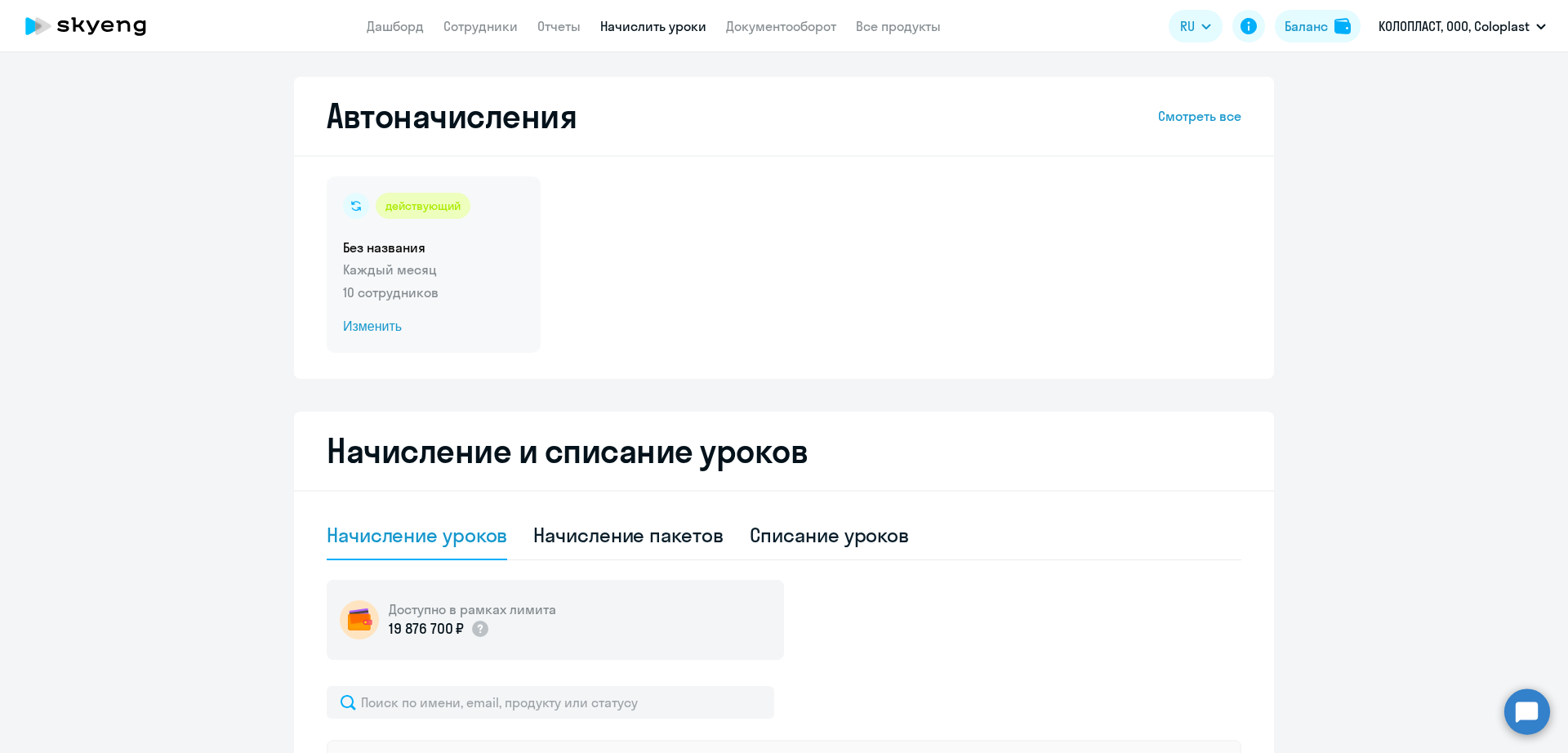
click at [484, 331] on span "Изменить" at bounding box center [434, 327] width 181 height 20
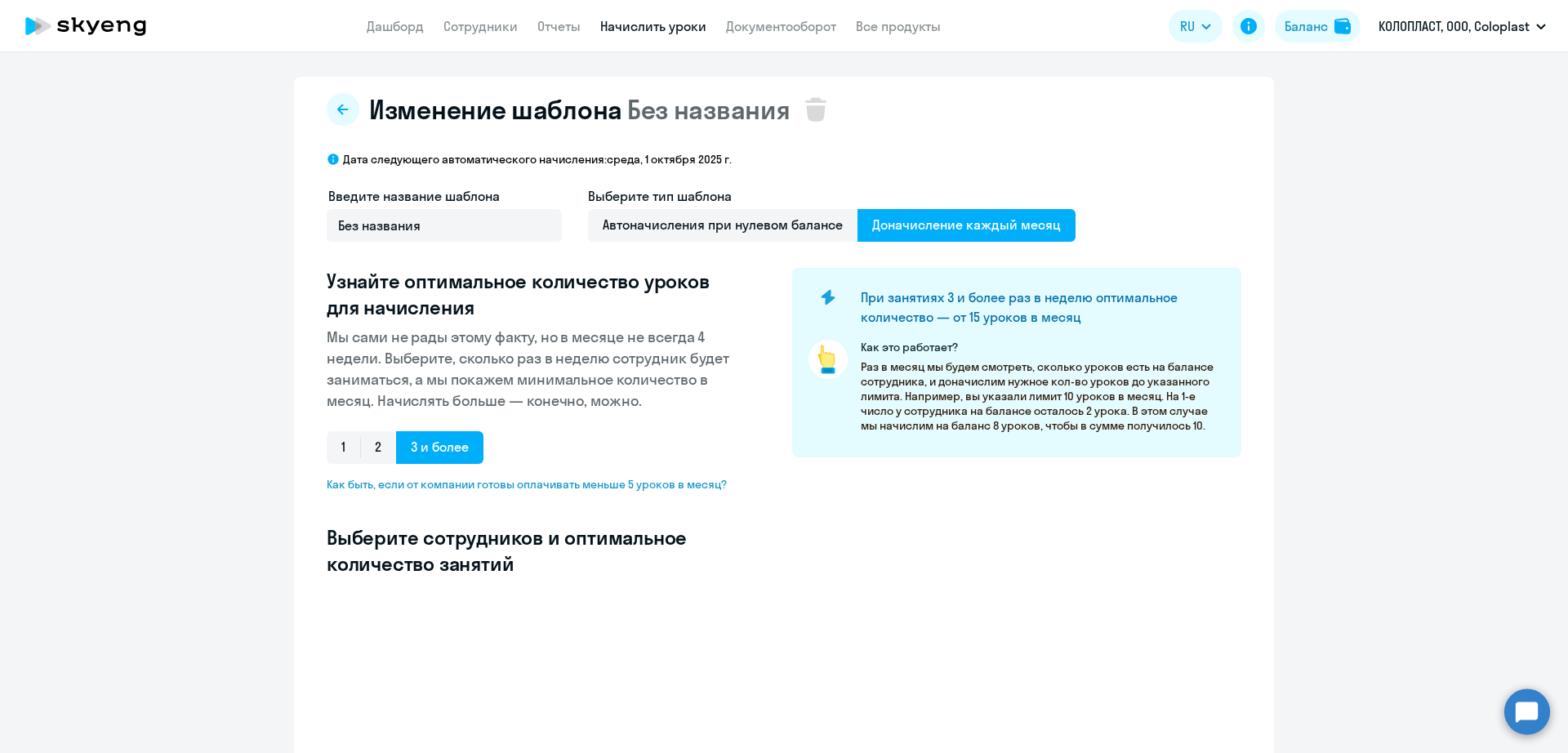
select select "10"
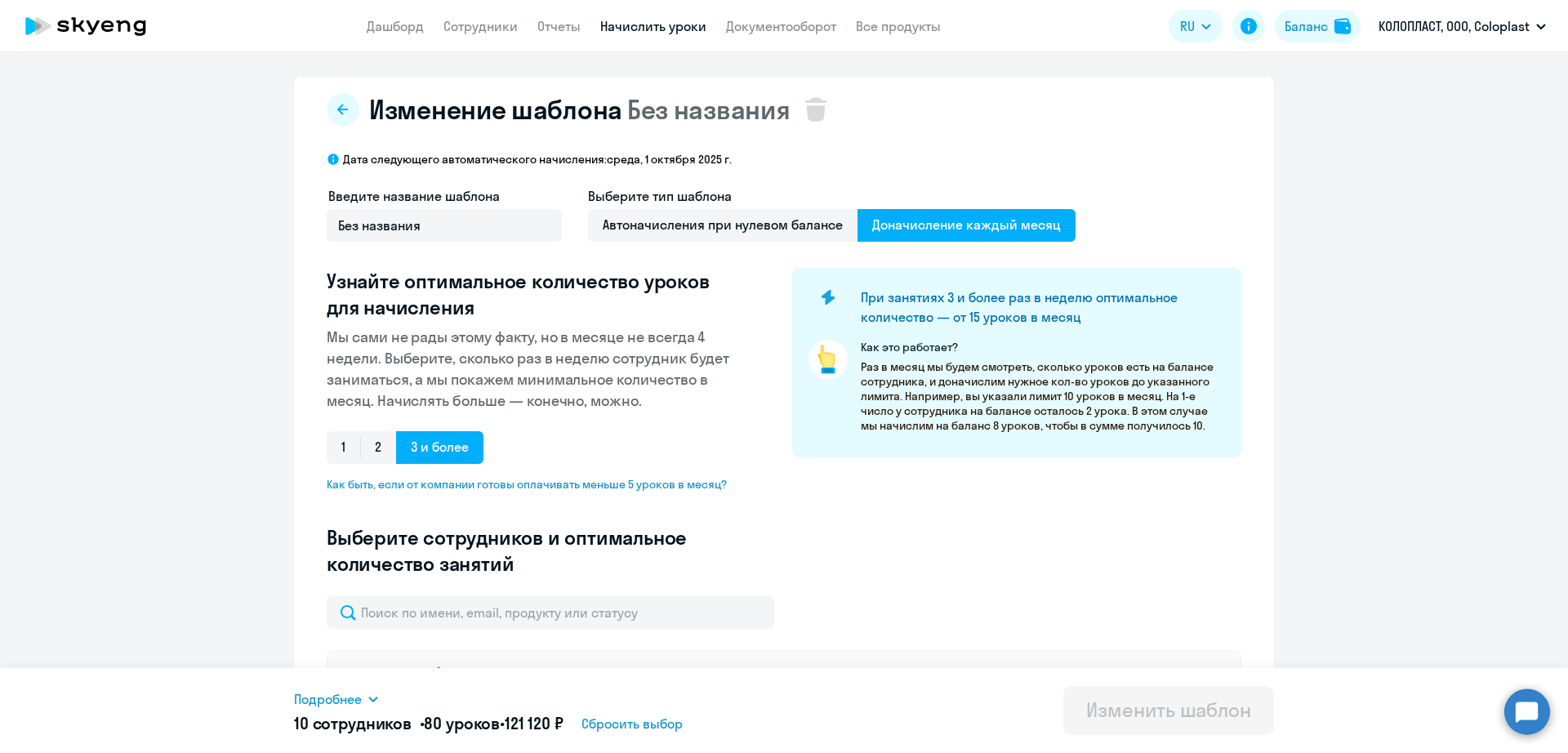
scroll to position [408, 0]
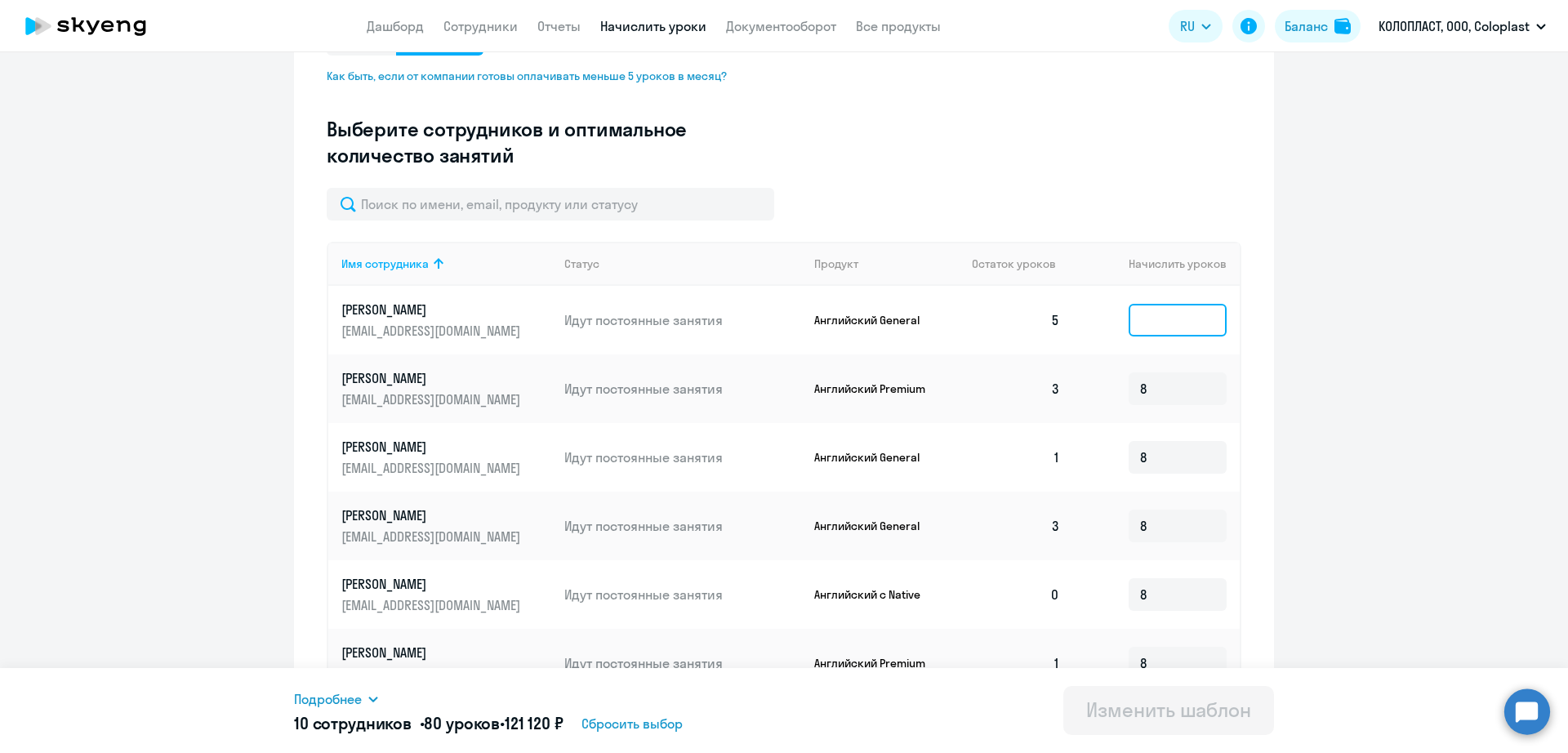
click at [1151, 328] on input at bounding box center [1177, 320] width 98 height 33
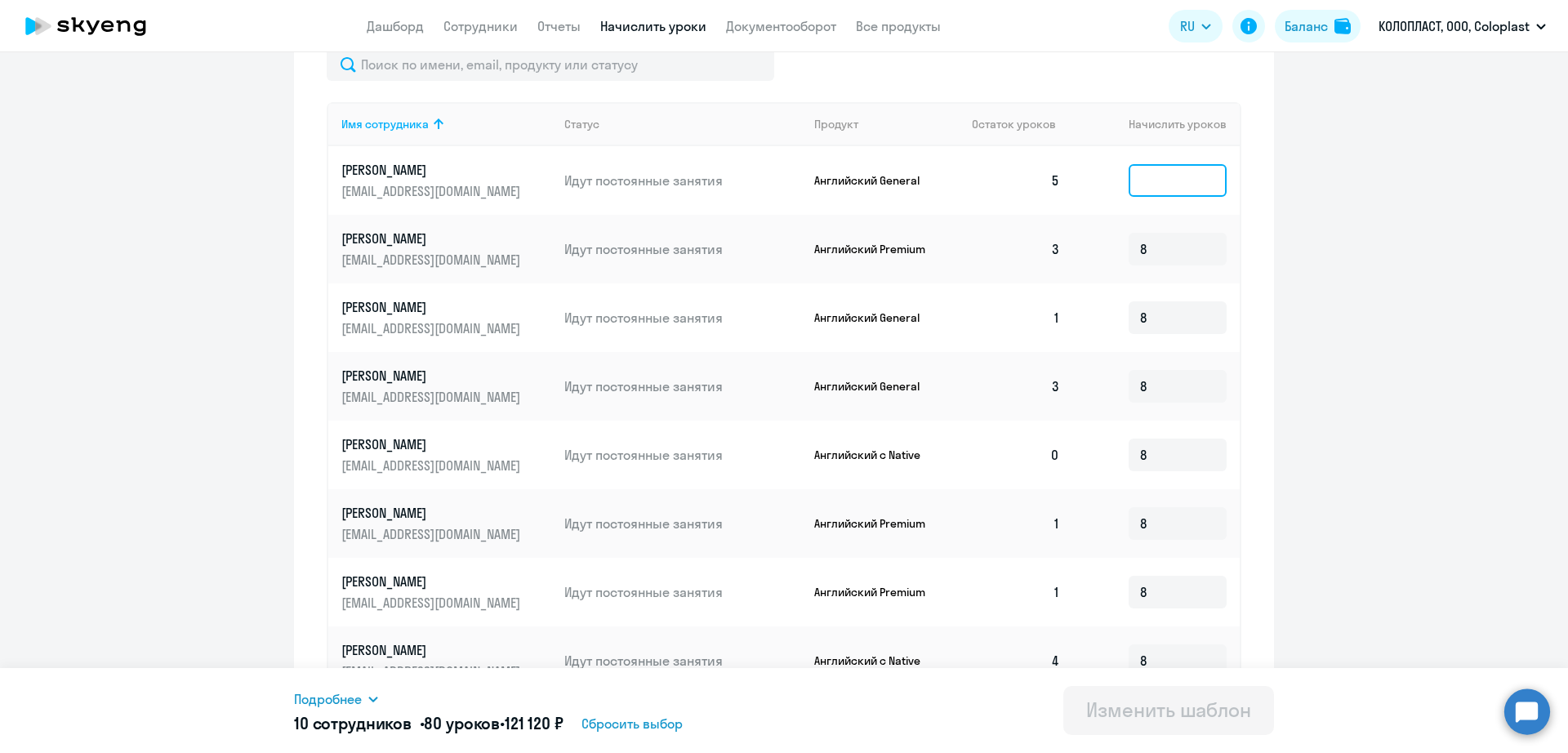
scroll to position [764, 0]
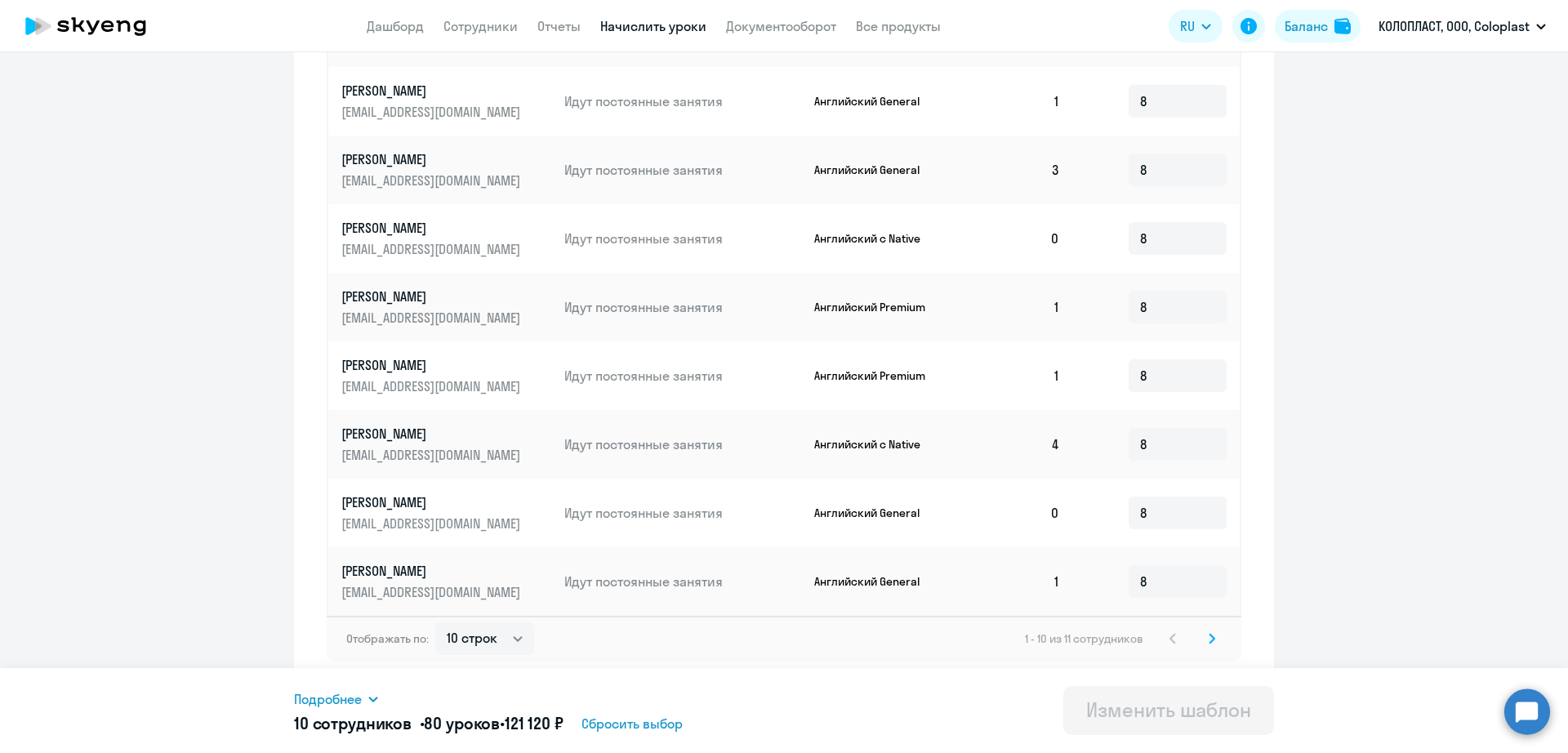
click at [1209, 641] on icon at bounding box center [1212, 638] width 5 height 9
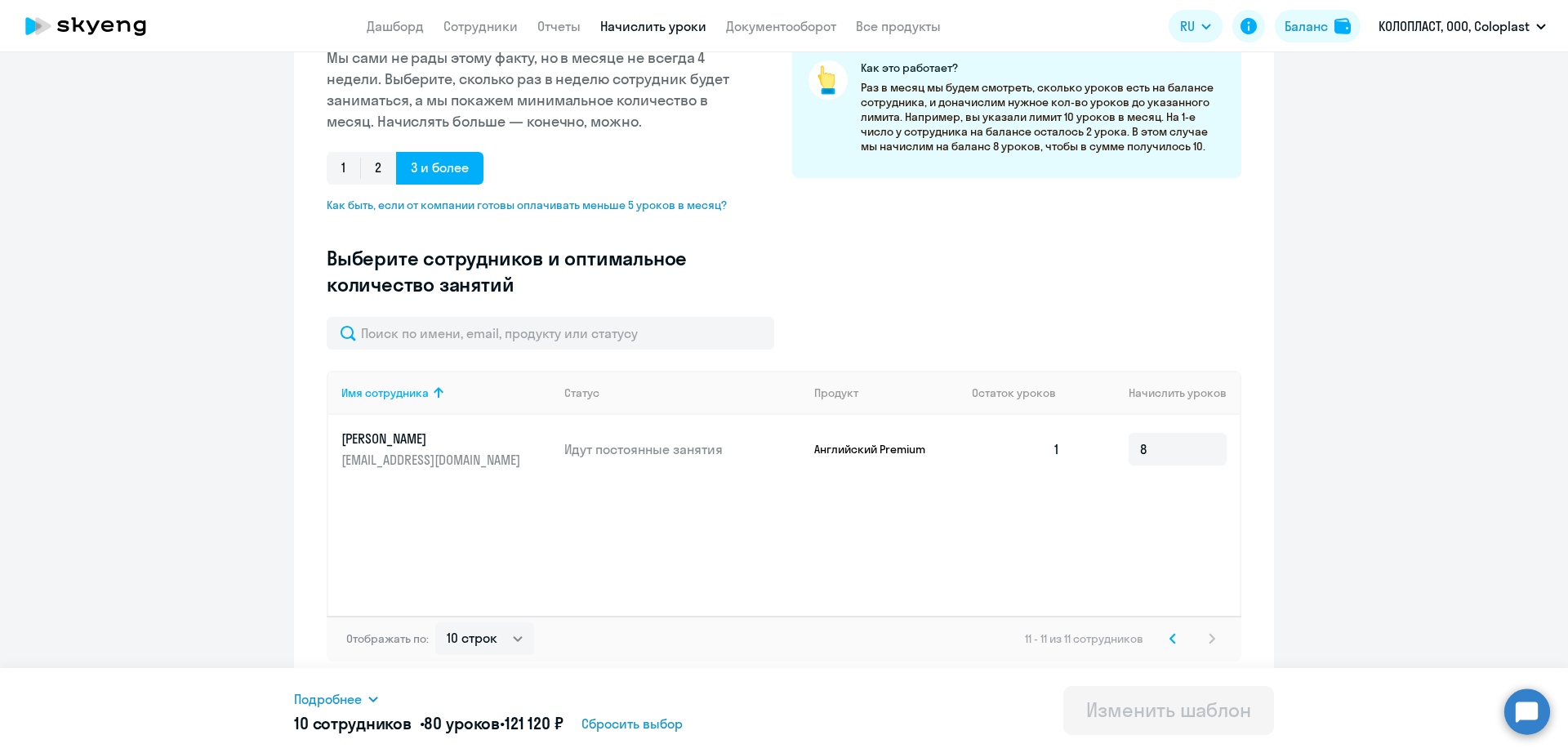
scroll to position [279, 0]
click at [1168, 641] on svg-icon at bounding box center [1173, 638] width 20 height 20
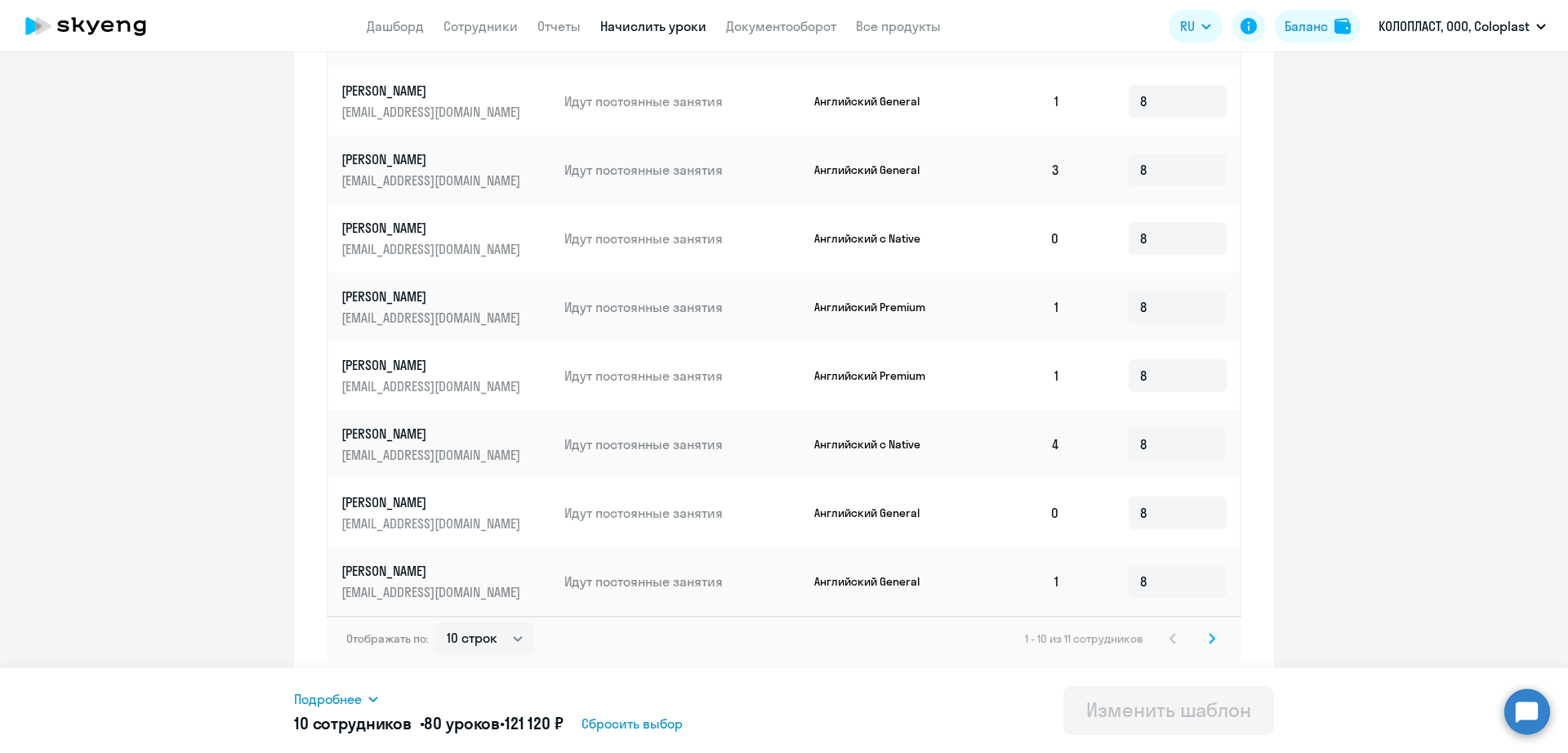
scroll to position [356, 0]
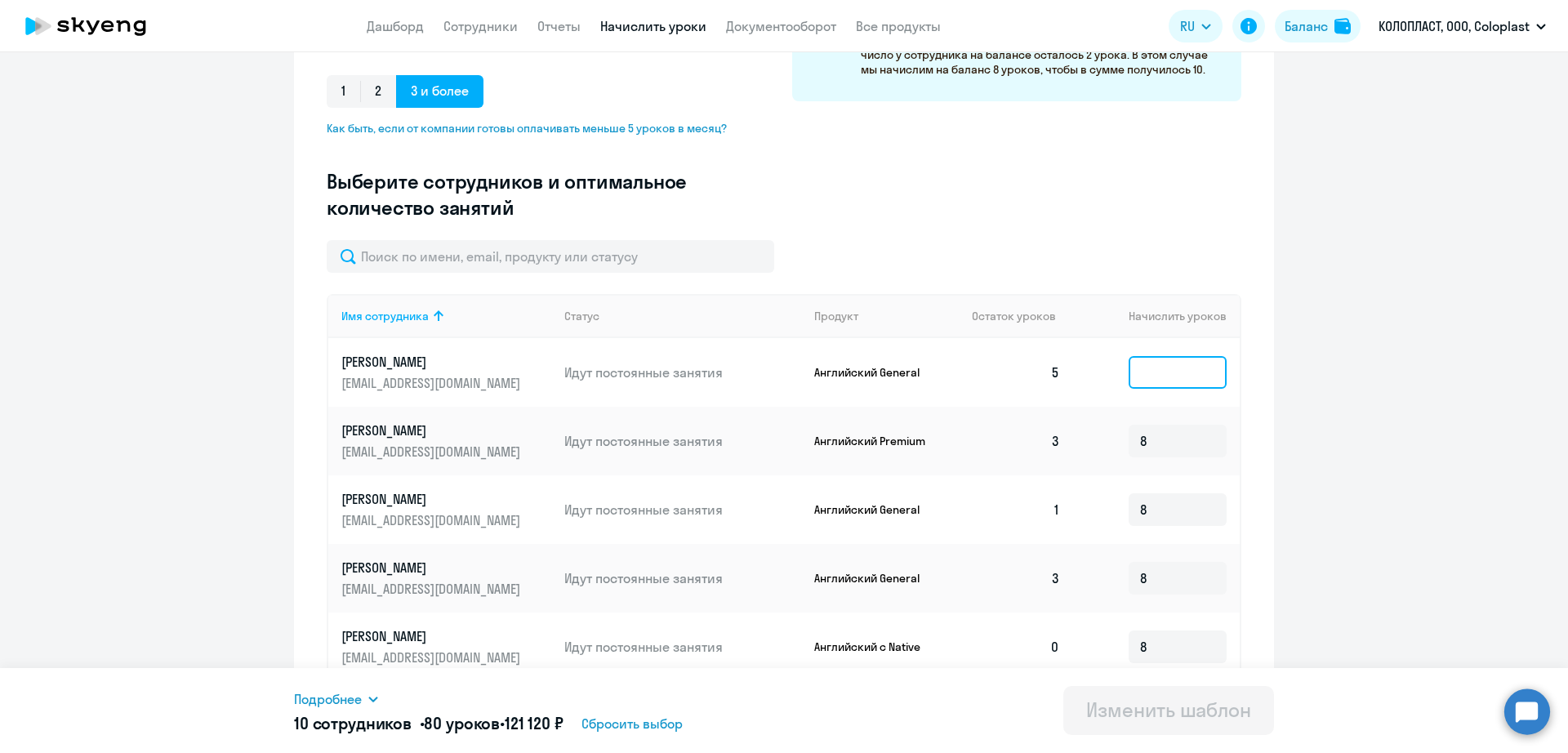
click at [1177, 376] on input at bounding box center [1177, 372] width 98 height 33
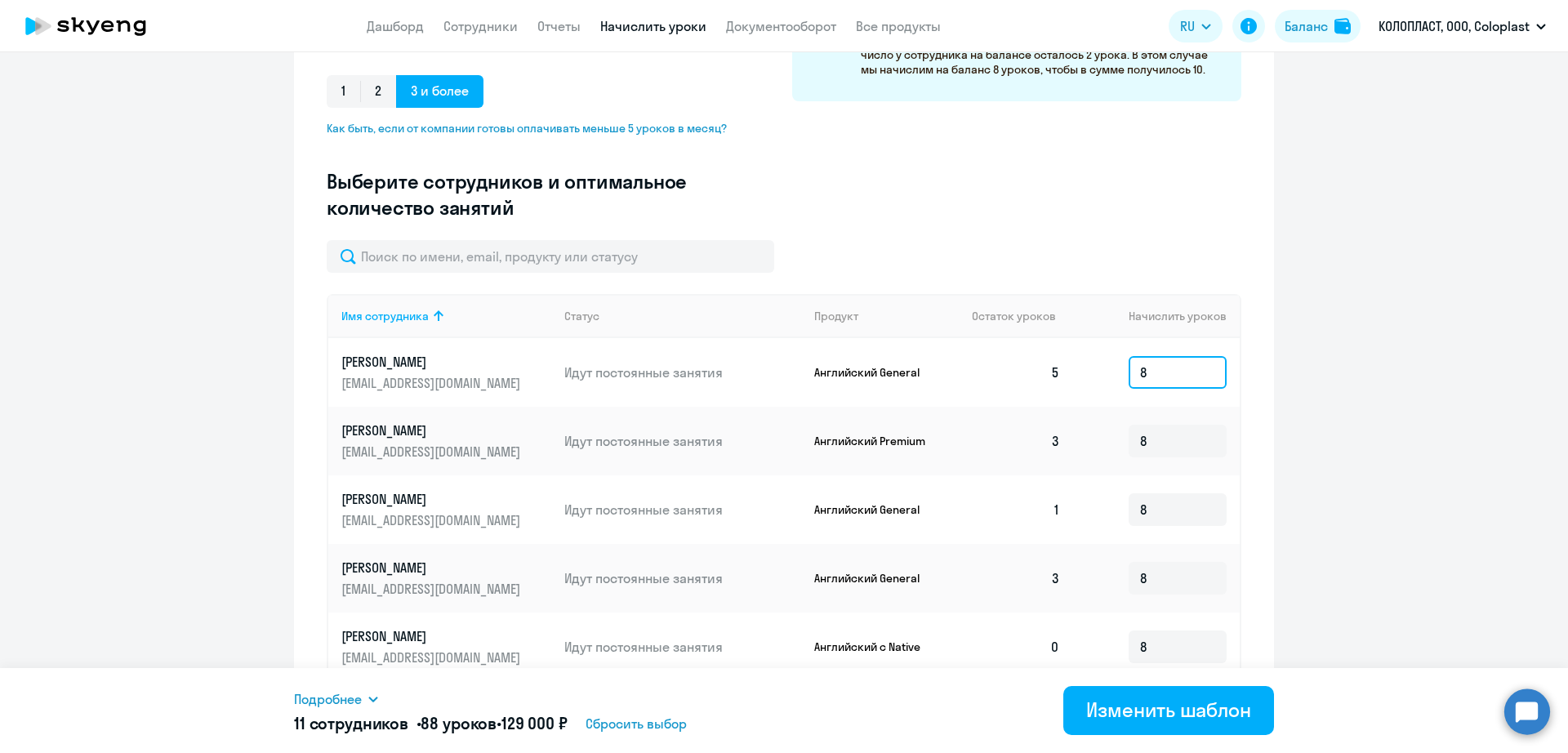
type input "8"
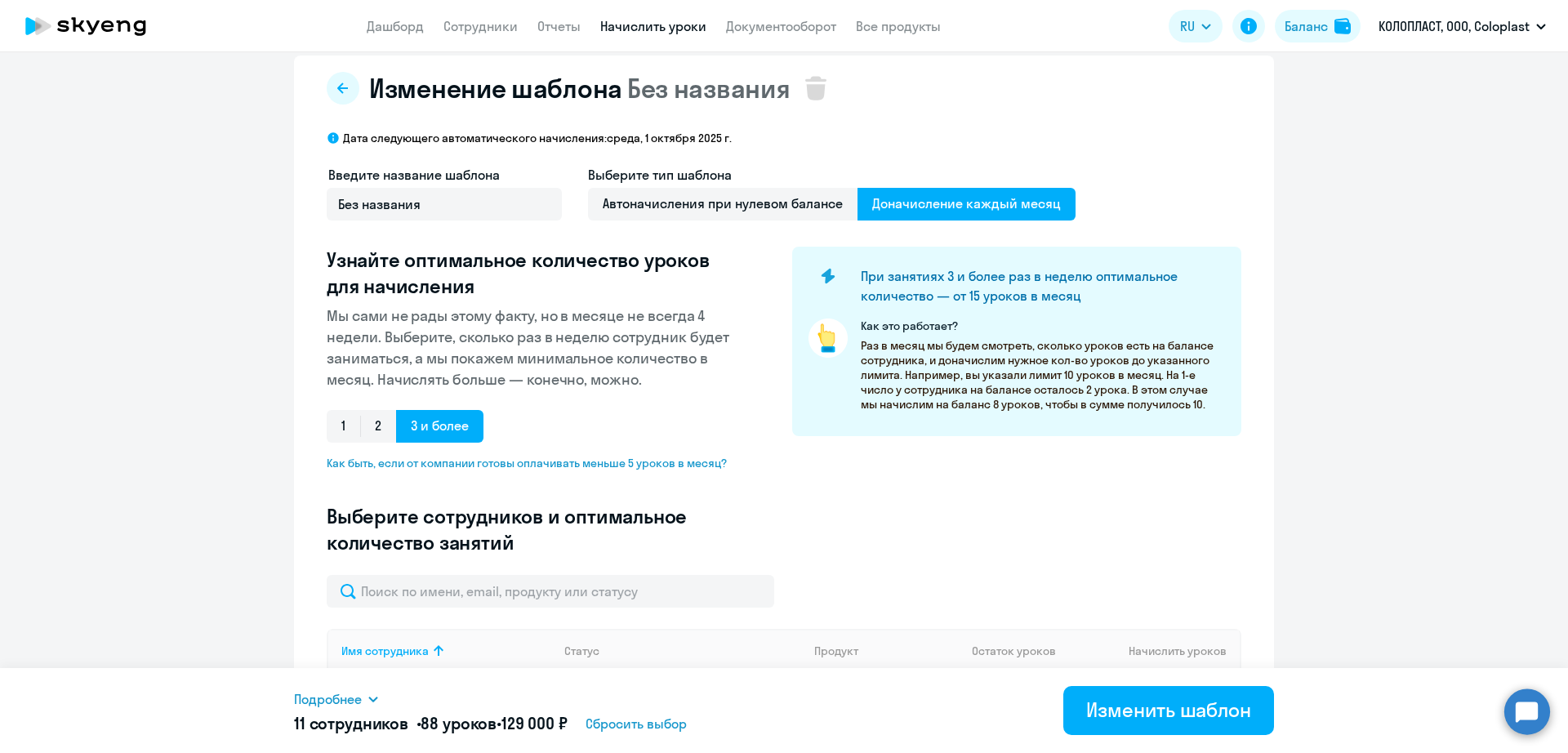
scroll to position [0, 0]
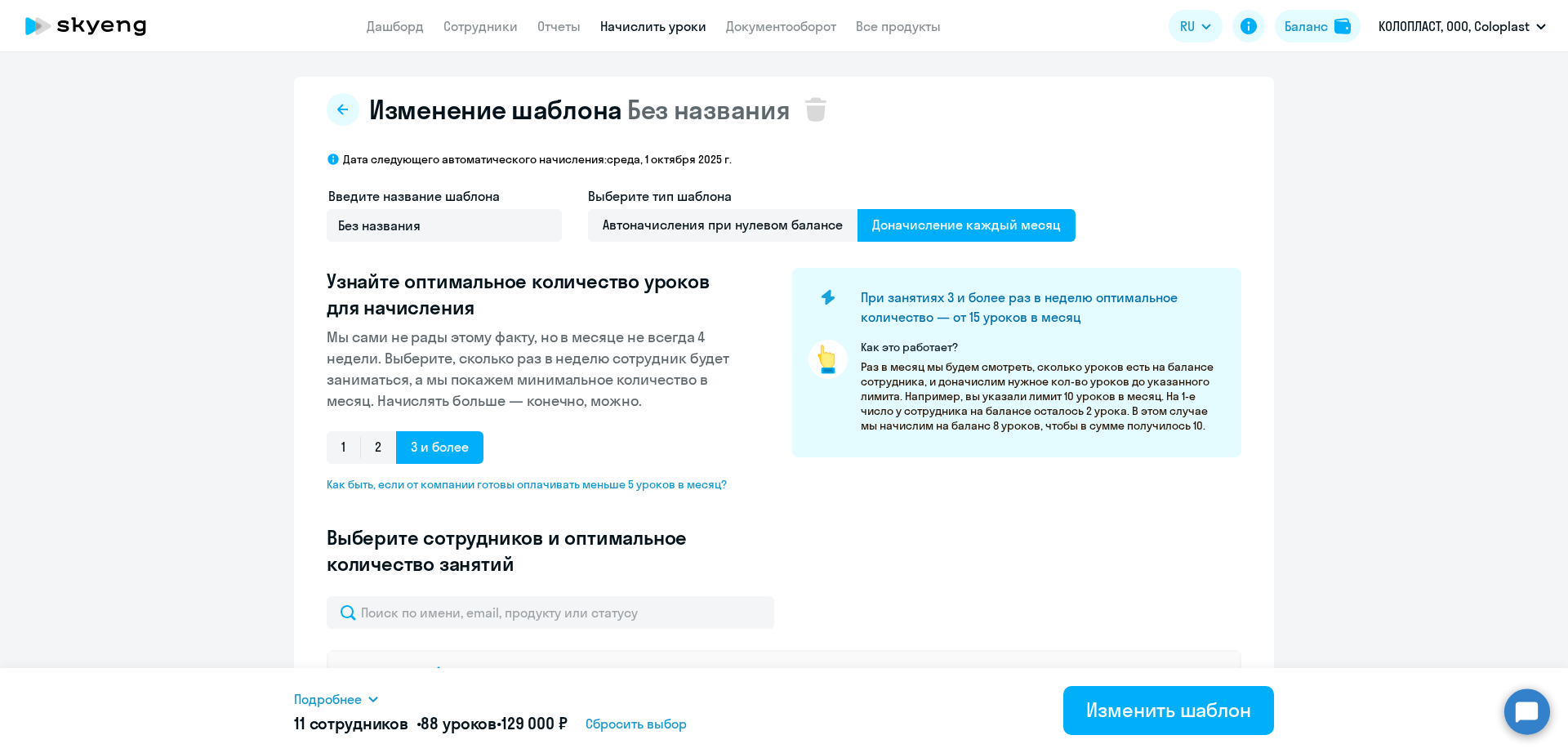
click at [555, 15] on app-header "Дашборд Сотрудники Отчеты Начислить уроки Документооборот Все продукты Дашборд …" at bounding box center [784, 26] width 1568 height 52
click at [481, 29] on link "Сотрудники" at bounding box center [481, 26] width 75 height 16
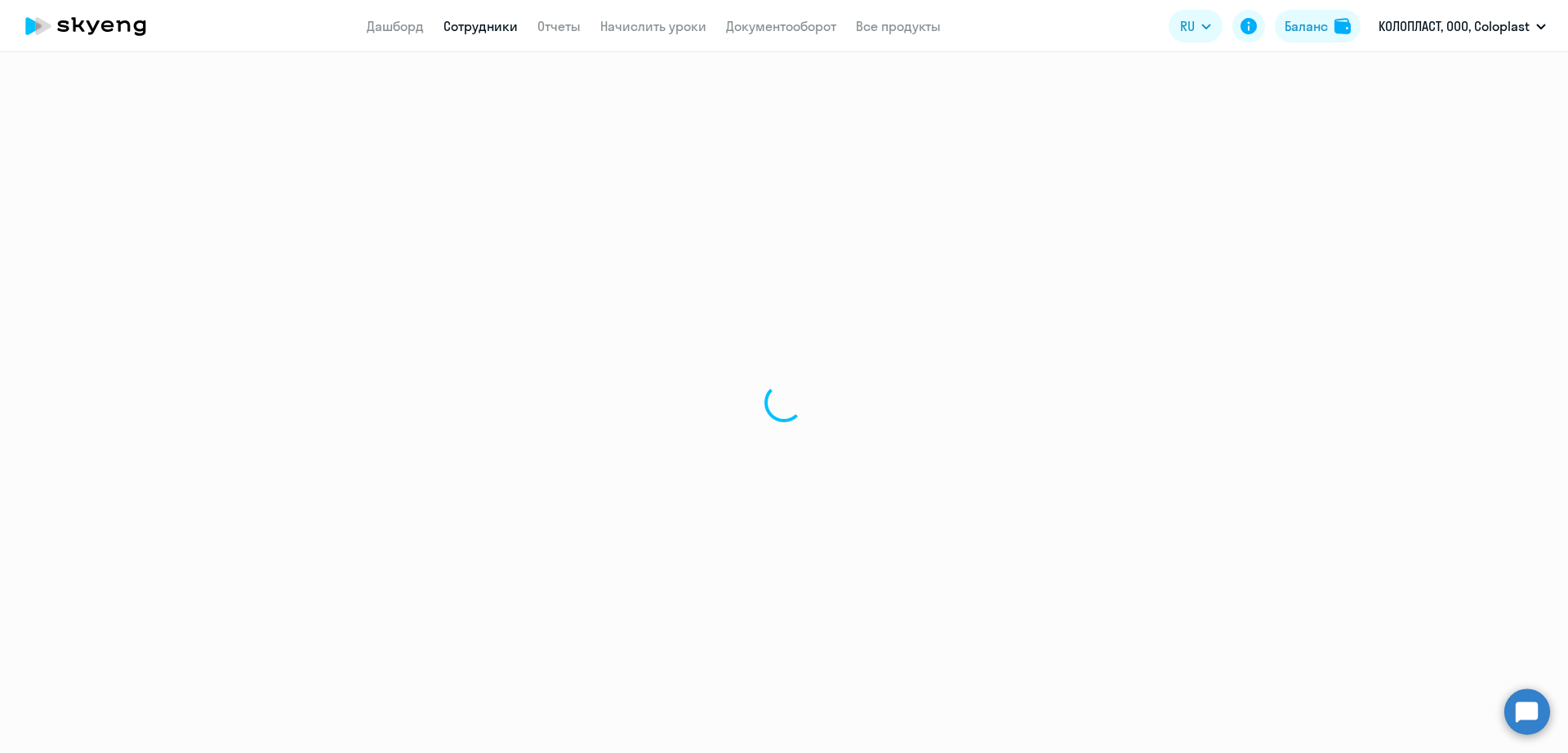
select select "30"
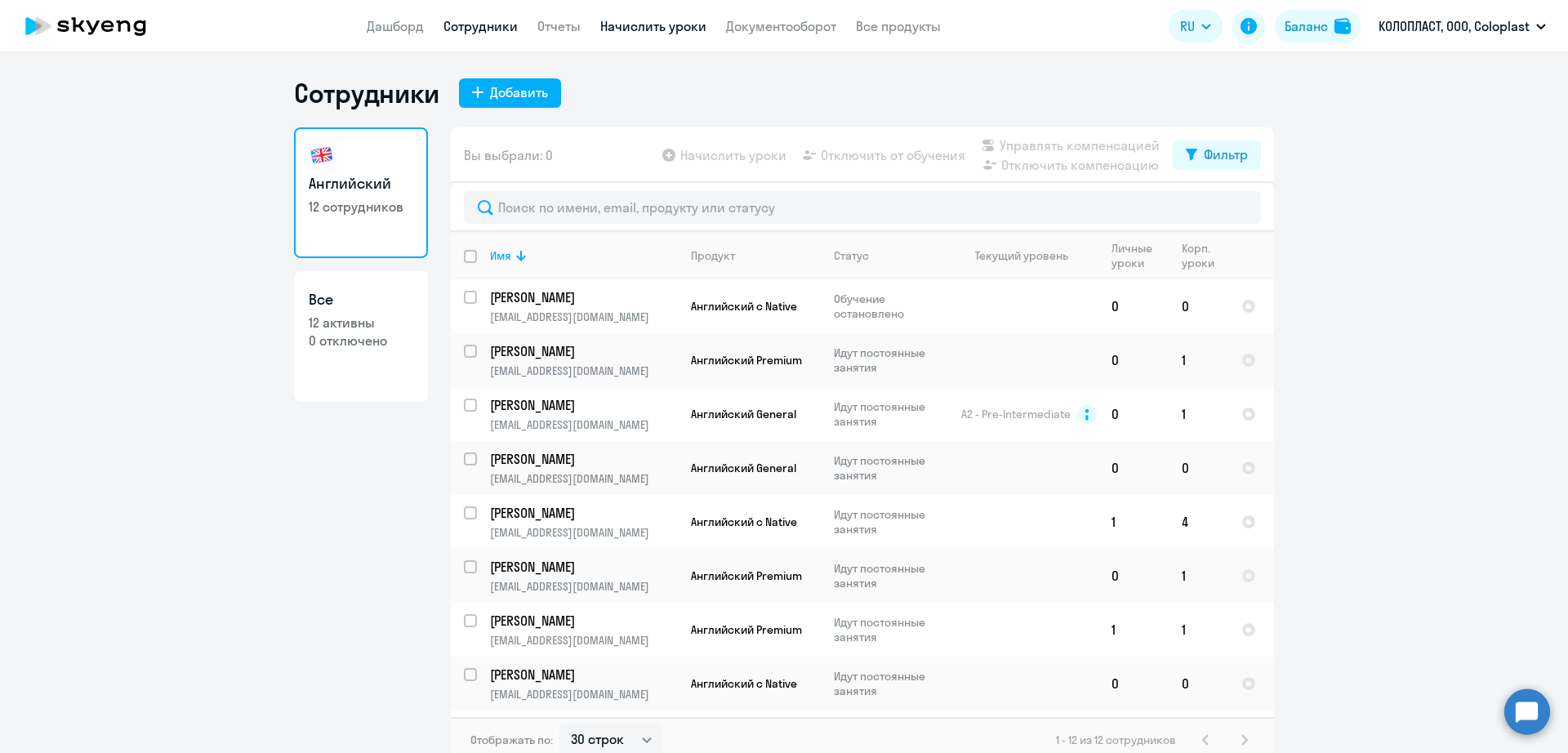
click at [629, 26] on link "Начислить уроки" at bounding box center [654, 26] width 107 height 16
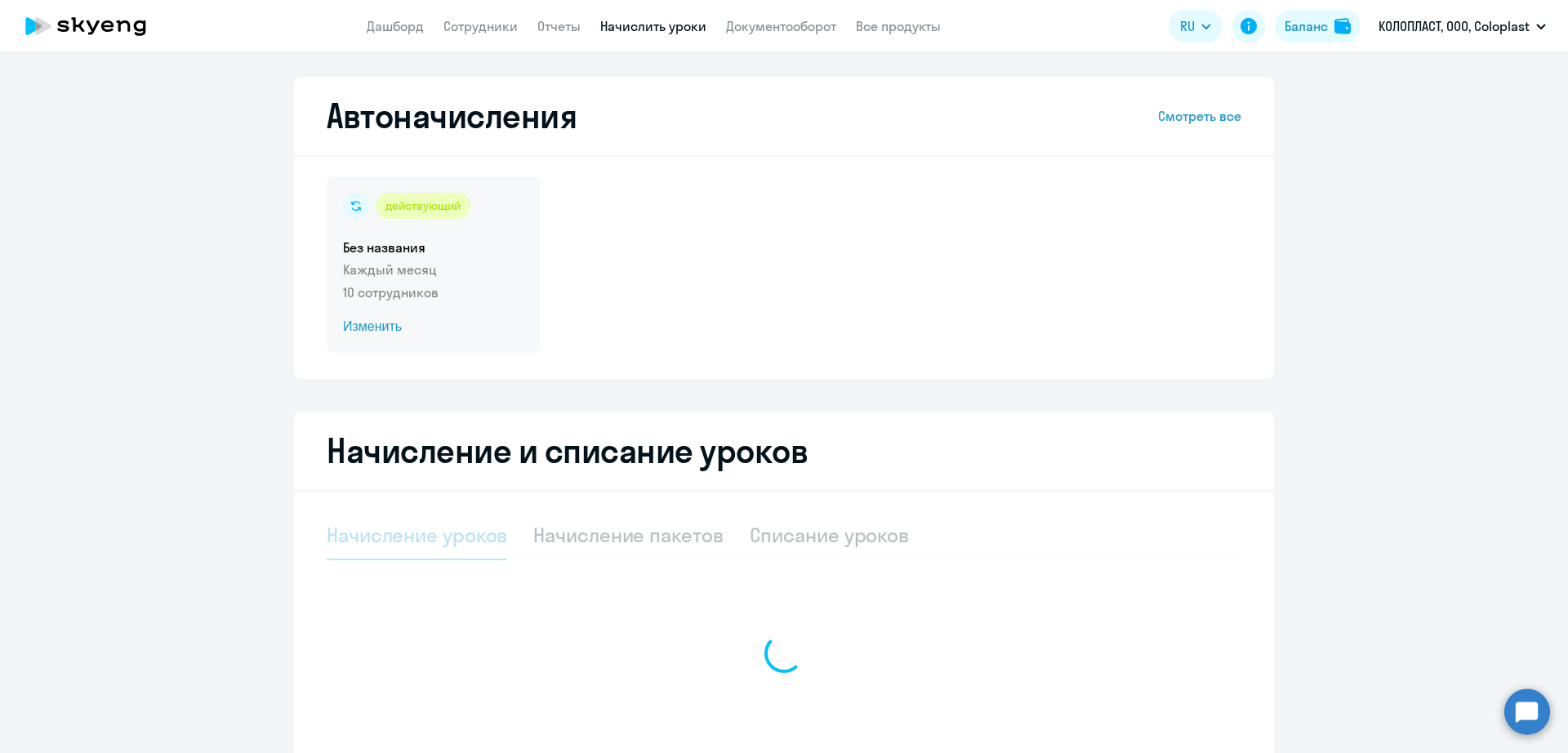
select select "10"
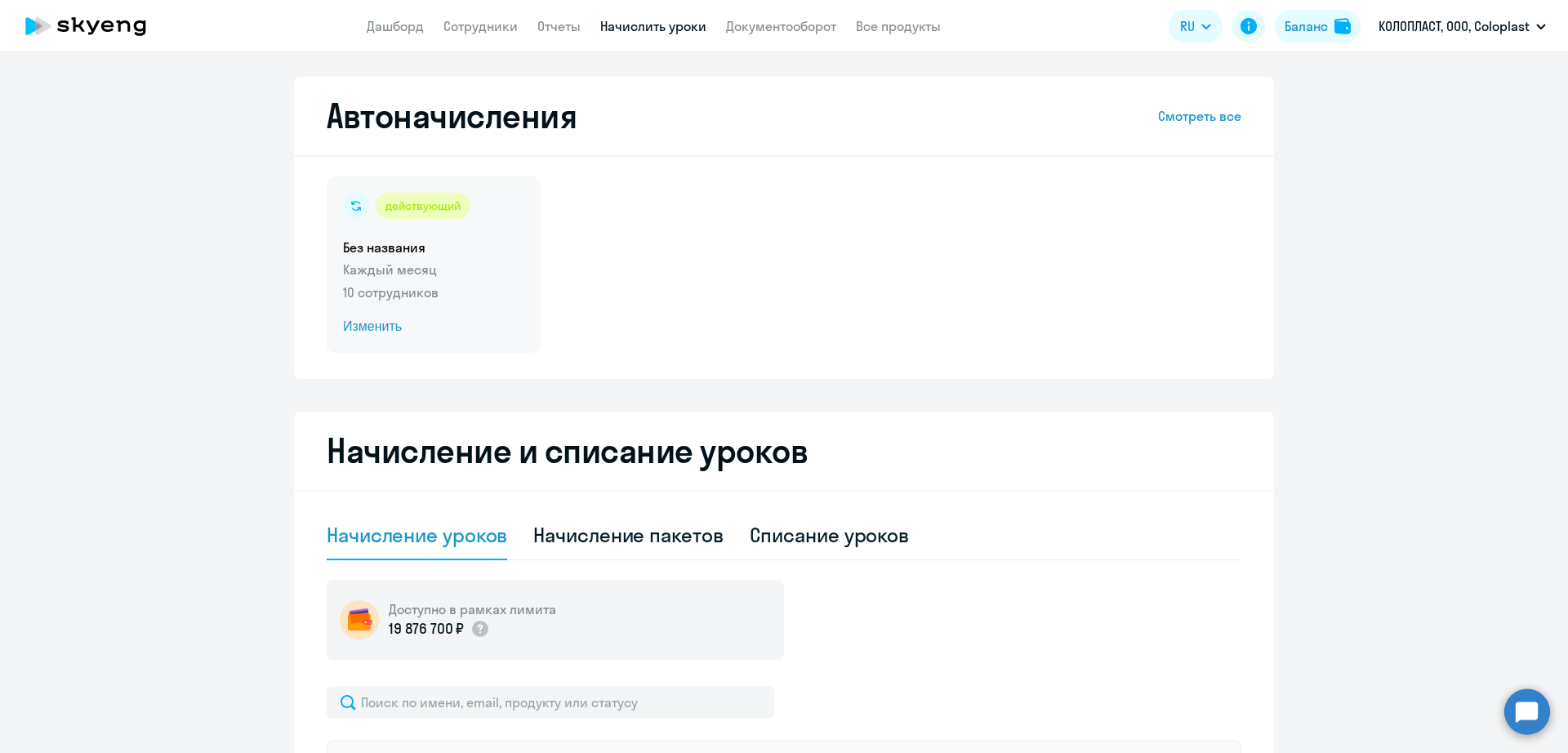
click at [490, 273] on p "Каждый месяц" at bounding box center [434, 269] width 181 height 20
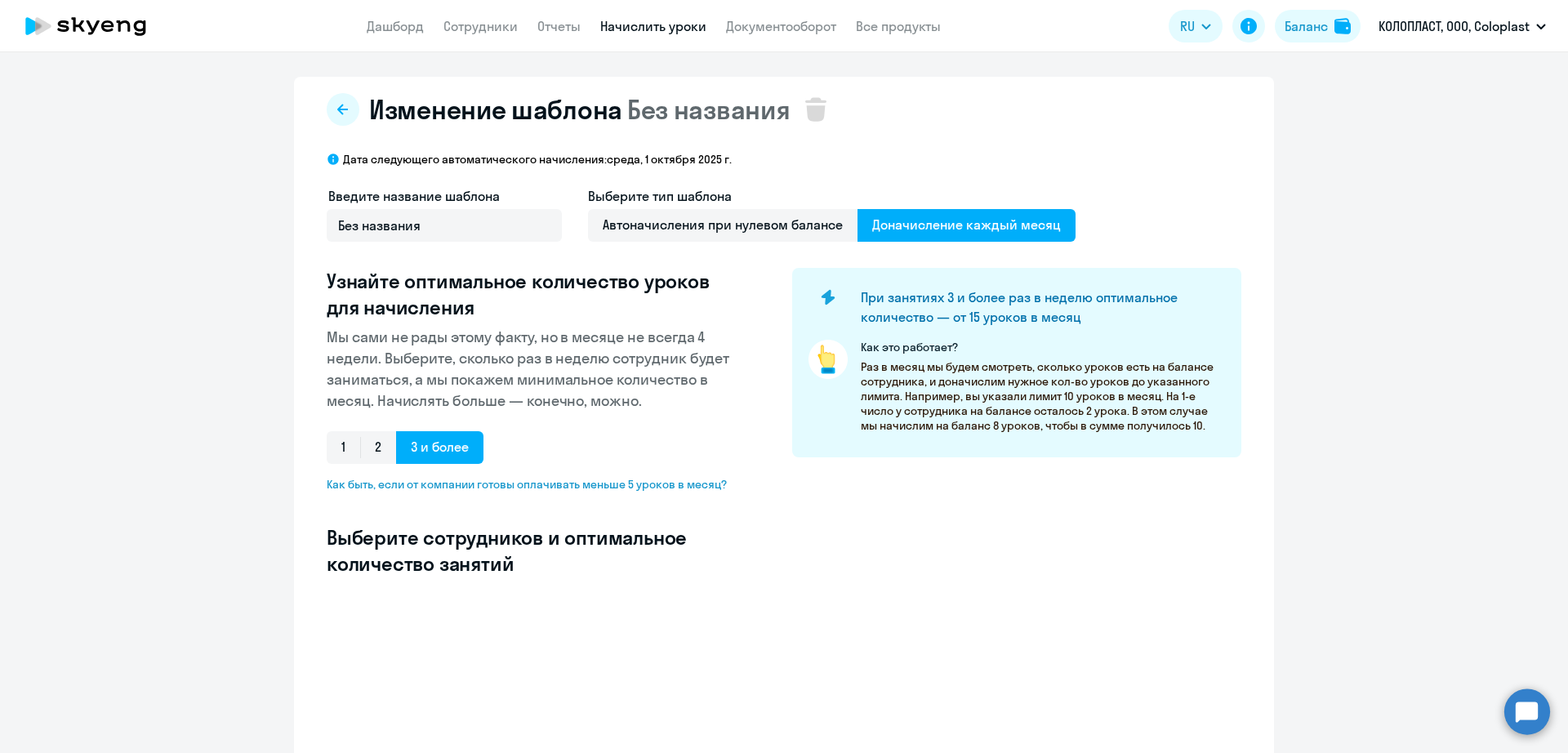
select select "10"
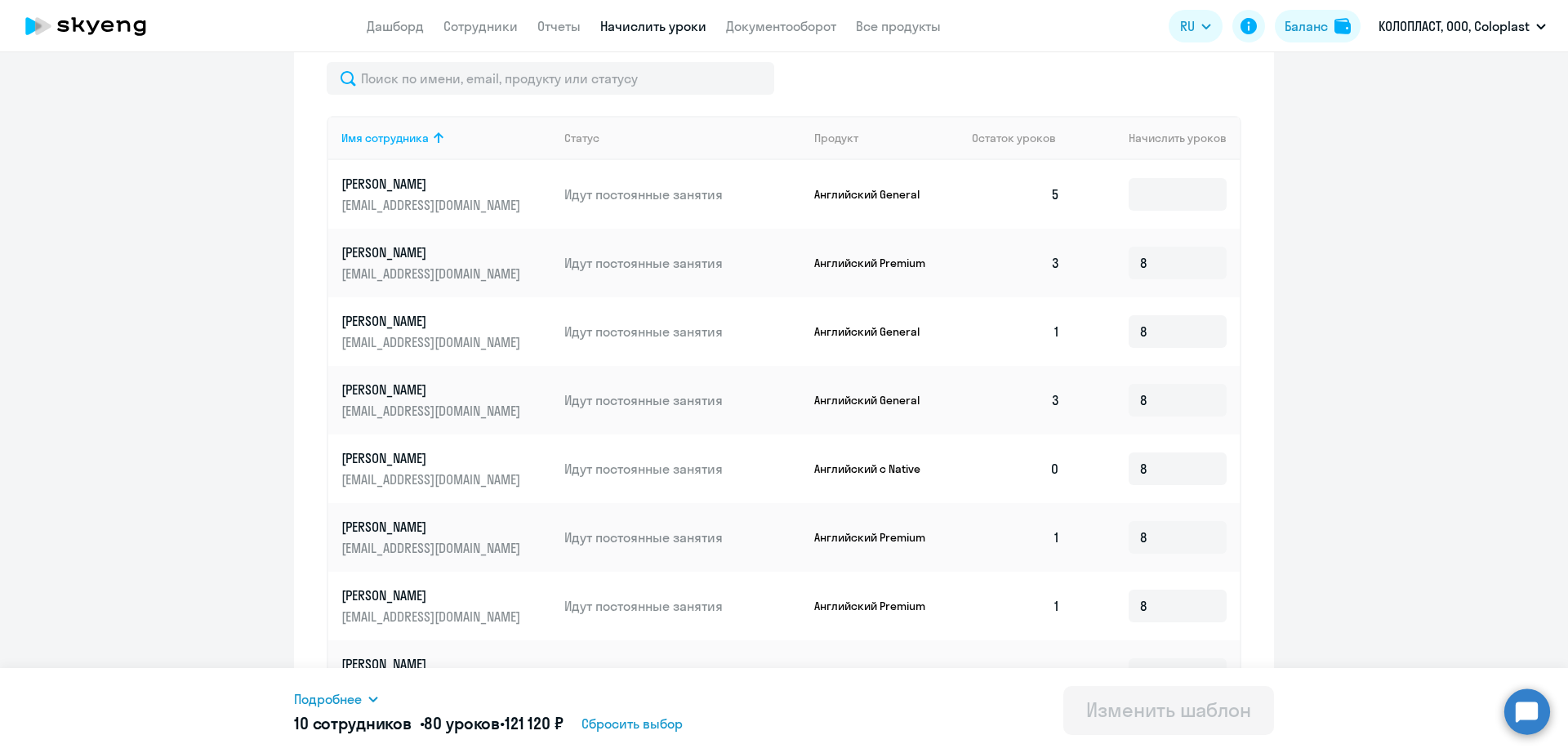
scroll to position [254, 0]
